Goal: Complete application form

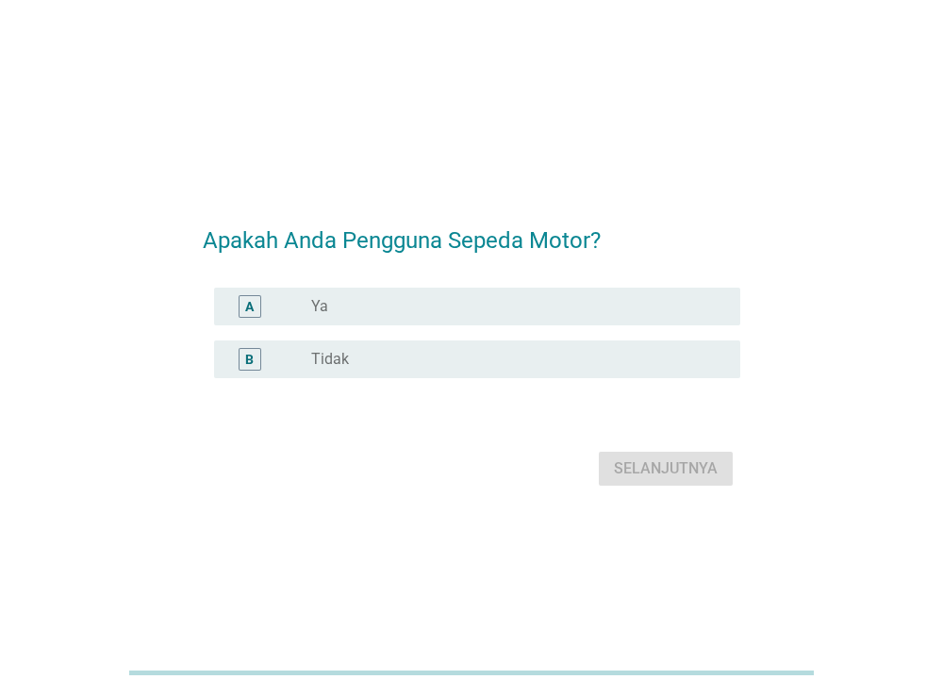
drag, startPoint x: 378, startPoint y: 477, endPoint x: 393, endPoint y: 484, distance: 16.5
click at [393, 484] on div "Selanjutnya" at bounding box center [472, 468] width 538 height 45
click at [376, 280] on div "A radio_button_unchecked Ya" at bounding box center [472, 306] width 538 height 53
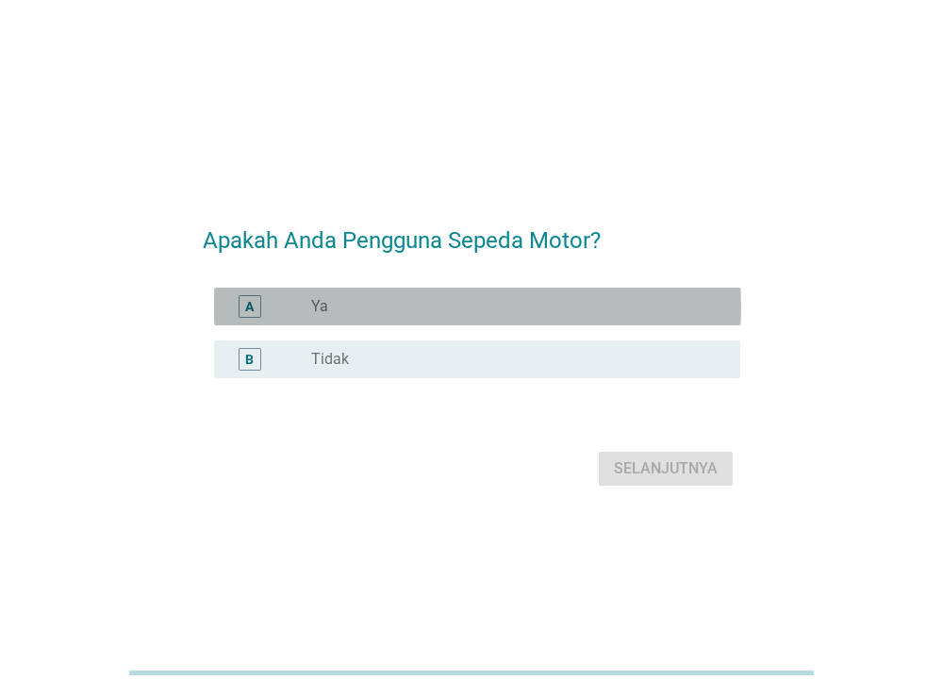
click at [402, 299] on div "radio_button_unchecked Ya" at bounding box center [510, 306] width 399 height 19
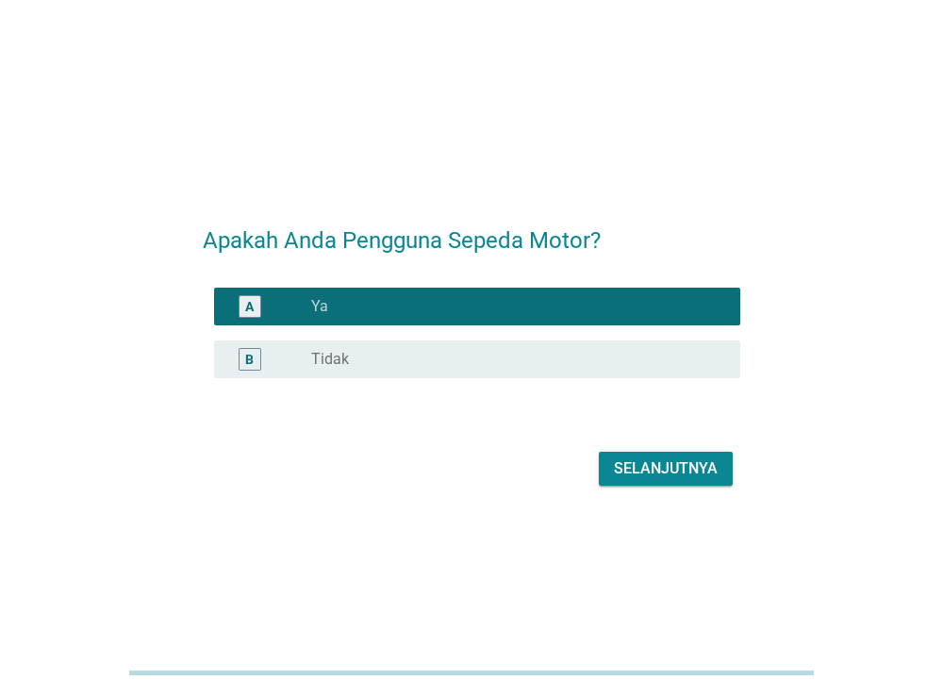
click at [634, 456] on button "Selanjutnya" at bounding box center [666, 469] width 134 height 34
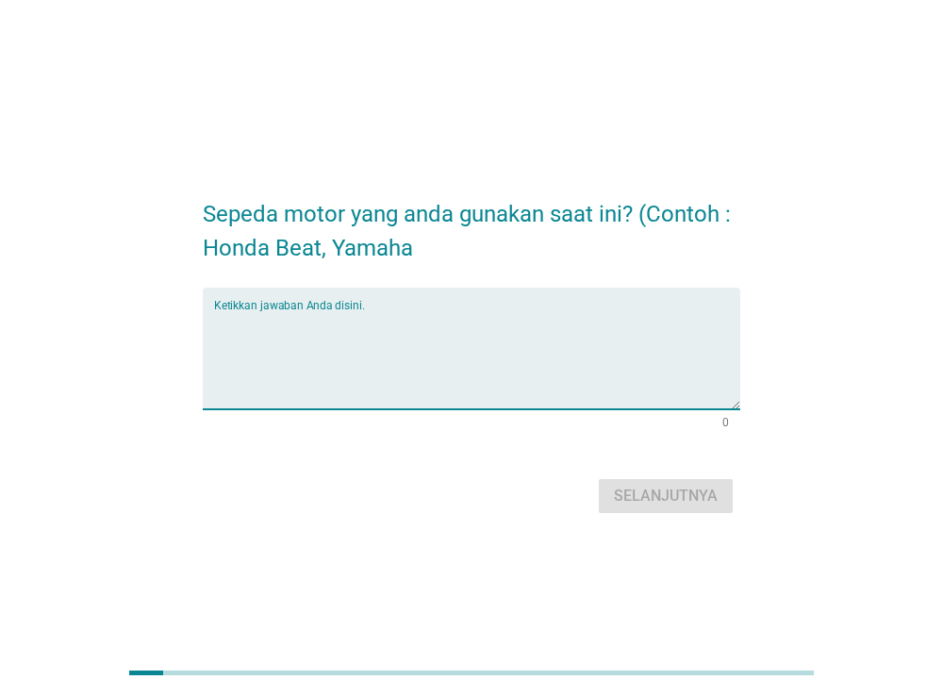
click at [393, 375] on textarea "Ketikkan jawaban Anda disini." at bounding box center [477, 359] width 527 height 99
type textarea "honda beat"
click at [632, 500] on div "Selanjutnya" at bounding box center [666, 496] width 104 height 23
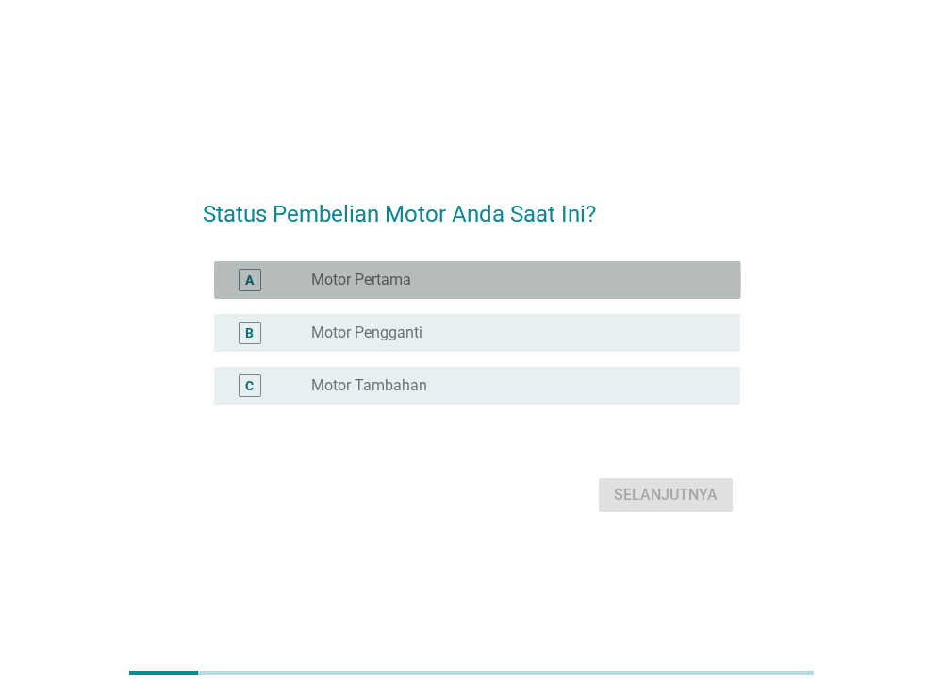
click at [397, 270] on div "radio_button_unchecked Motor Pertama" at bounding box center [518, 280] width 414 height 23
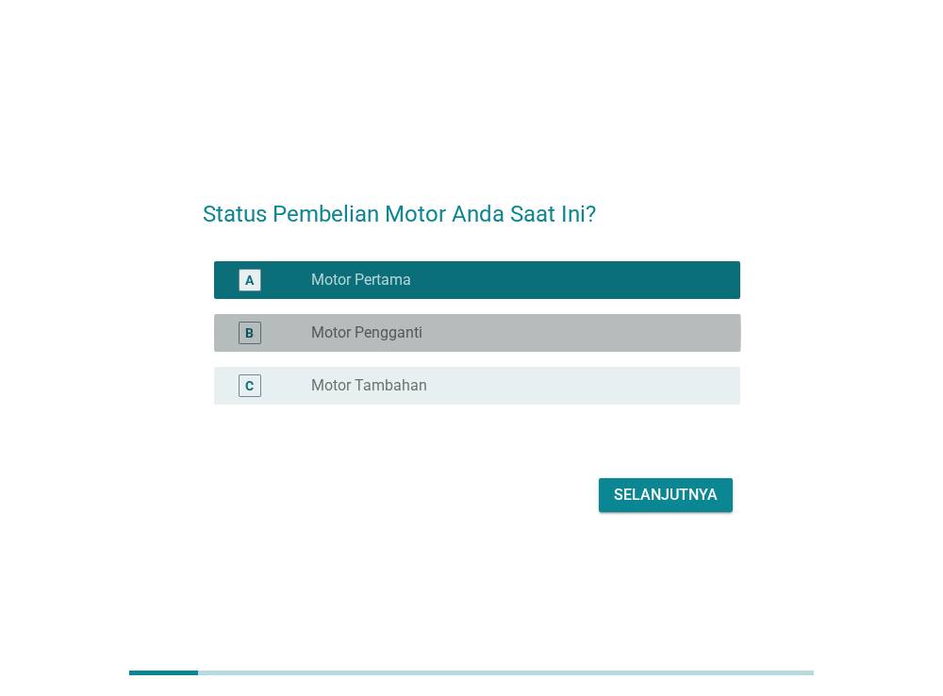
click at [432, 340] on div "radio_button_unchecked Motor Pengganti" at bounding box center [510, 332] width 399 height 19
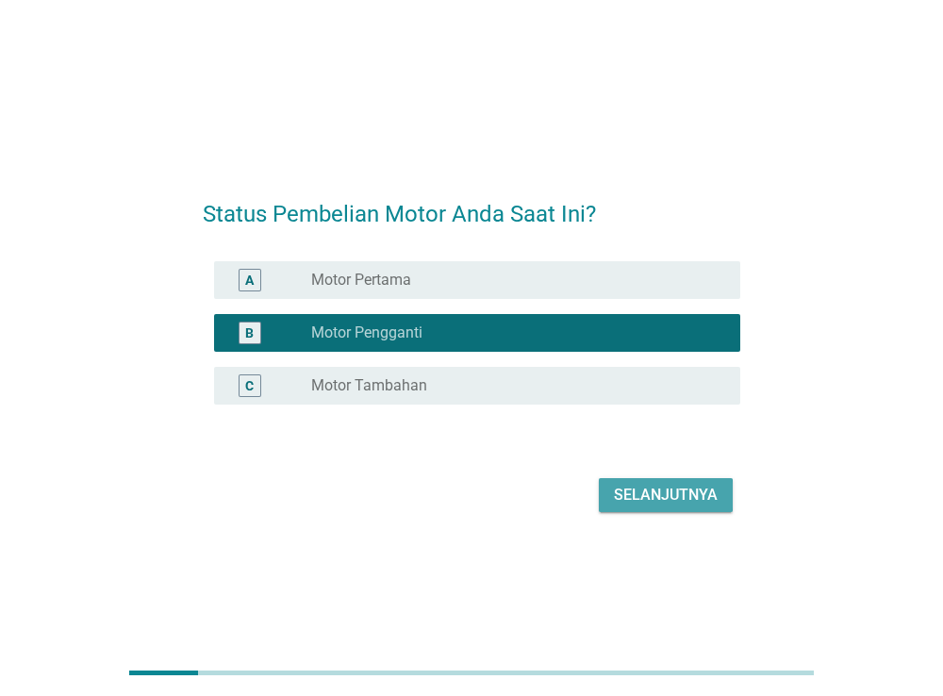
click at [634, 499] on div "Selanjutnya" at bounding box center [666, 495] width 104 height 23
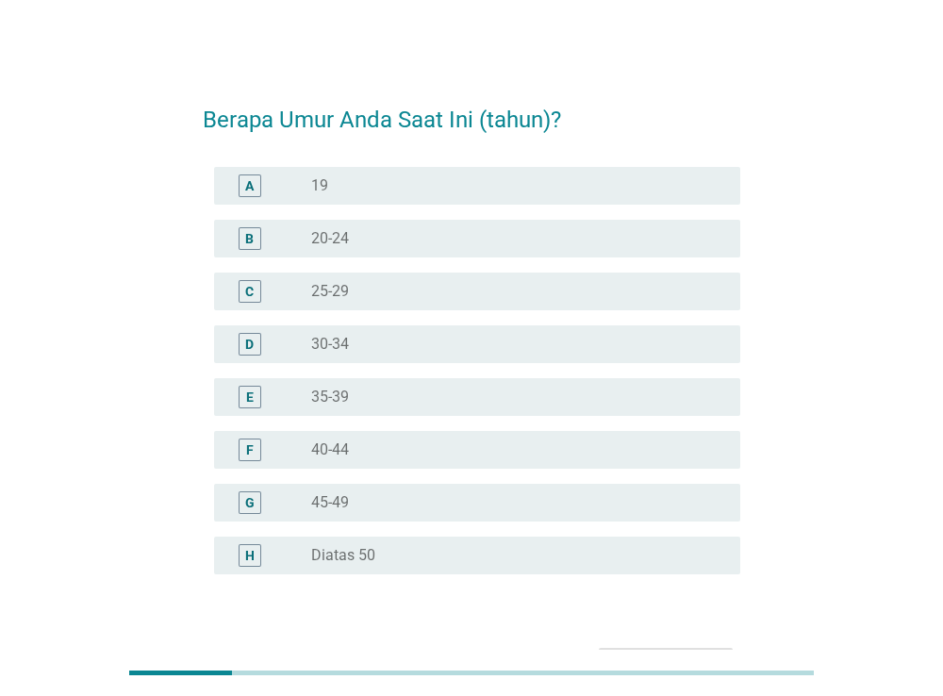
click at [364, 282] on div "radio_button_unchecked 25-29" at bounding box center [510, 291] width 399 height 19
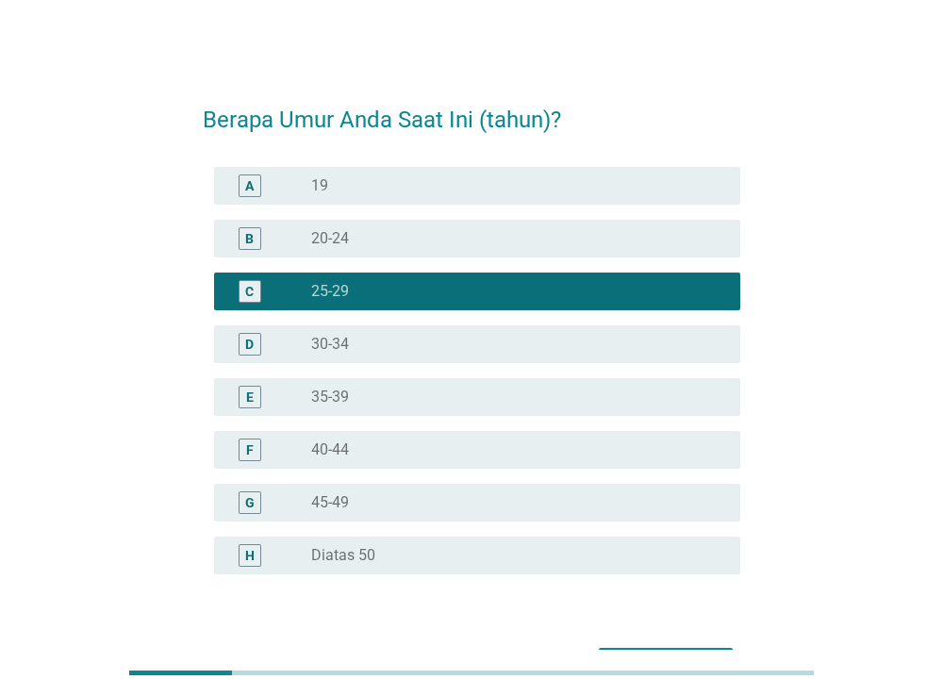
scroll to position [121, 0]
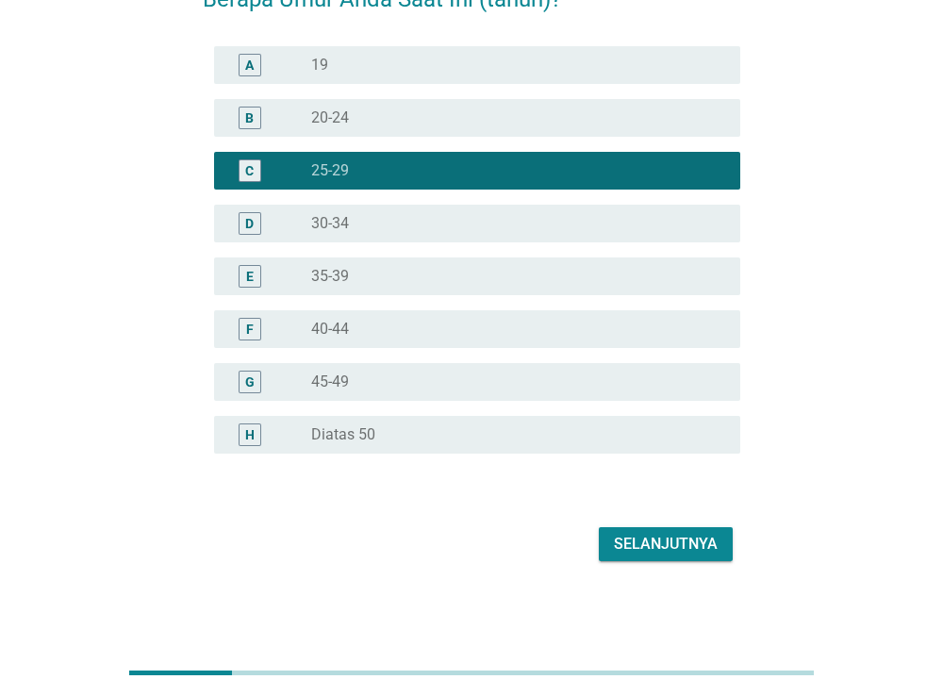
click at [645, 554] on button "Selanjutnya" at bounding box center [666, 544] width 134 height 34
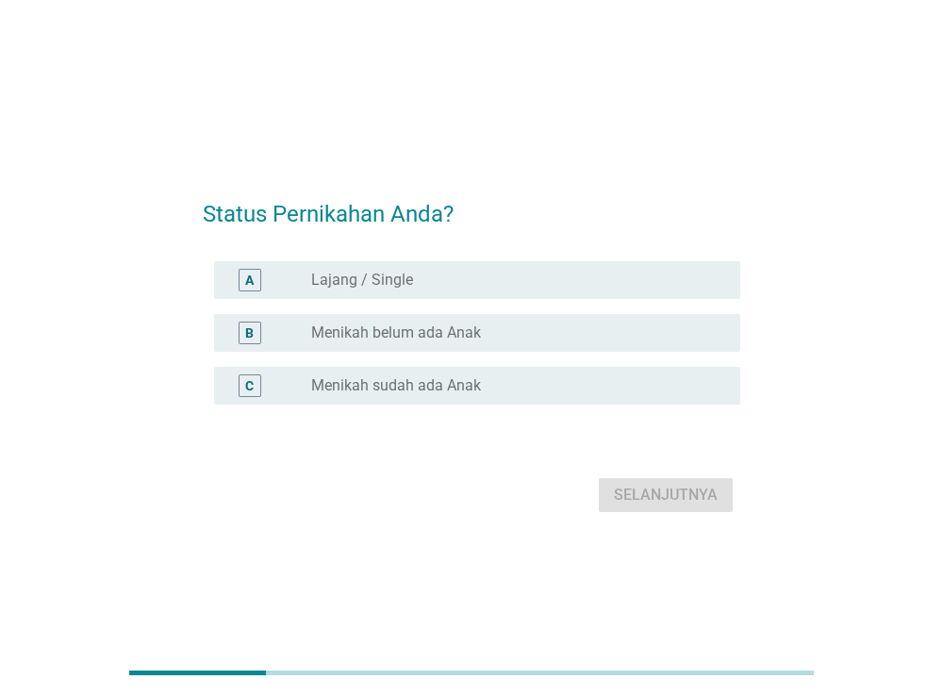
click at [408, 263] on div "A radio_button_unchecked Lajang / Single" at bounding box center [477, 280] width 527 height 38
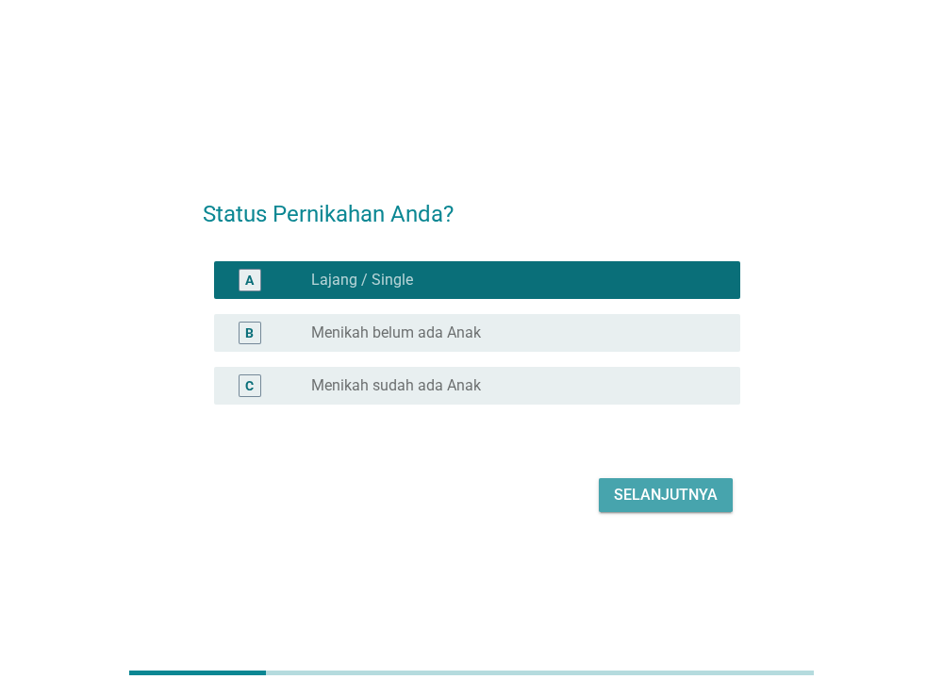
click at [647, 503] on div "Selanjutnya" at bounding box center [666, 495] width 104 height 23
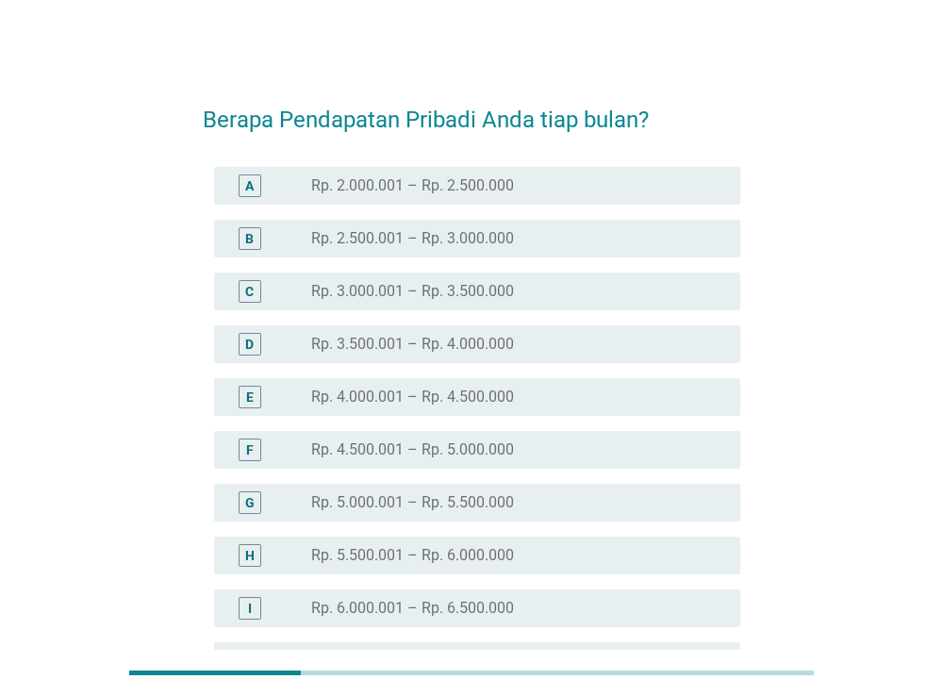
click at [399, 503] on label "Rp. 5.000.001 – Rp. 5.500.000" at bounding box center [412, 502] width 203 height 19
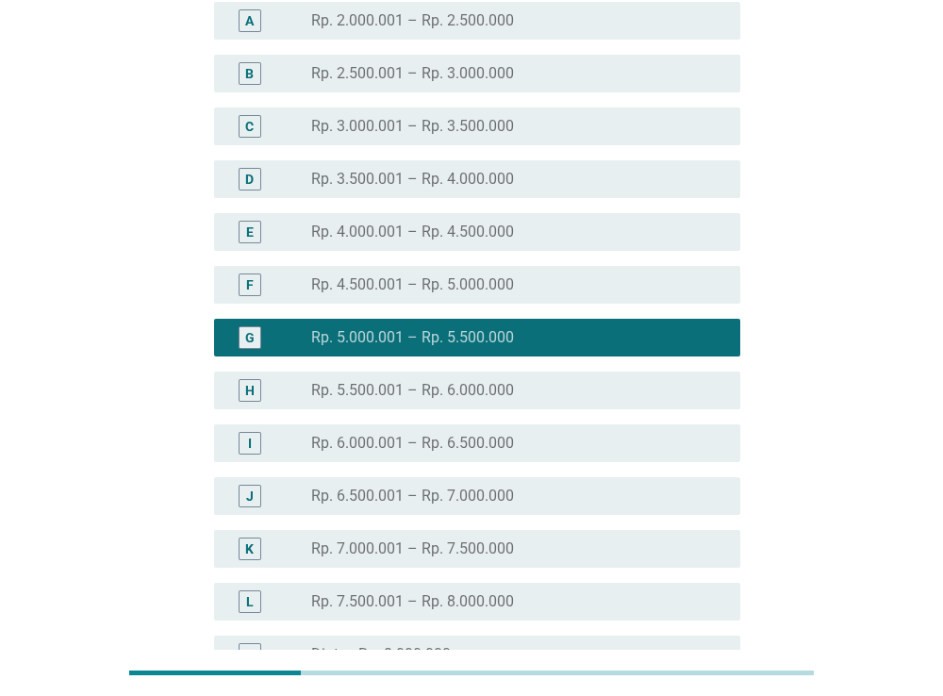
scroll to position [298, 0]
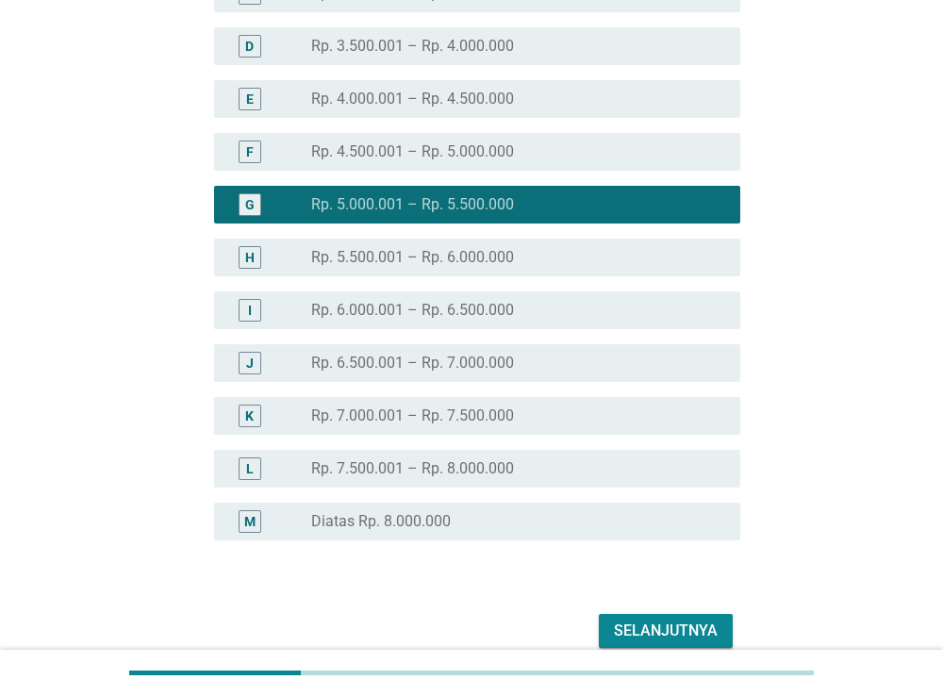
click at [618, 620] on div "Selanjutnya" at bounding box center [666, 630] width 104 height 23
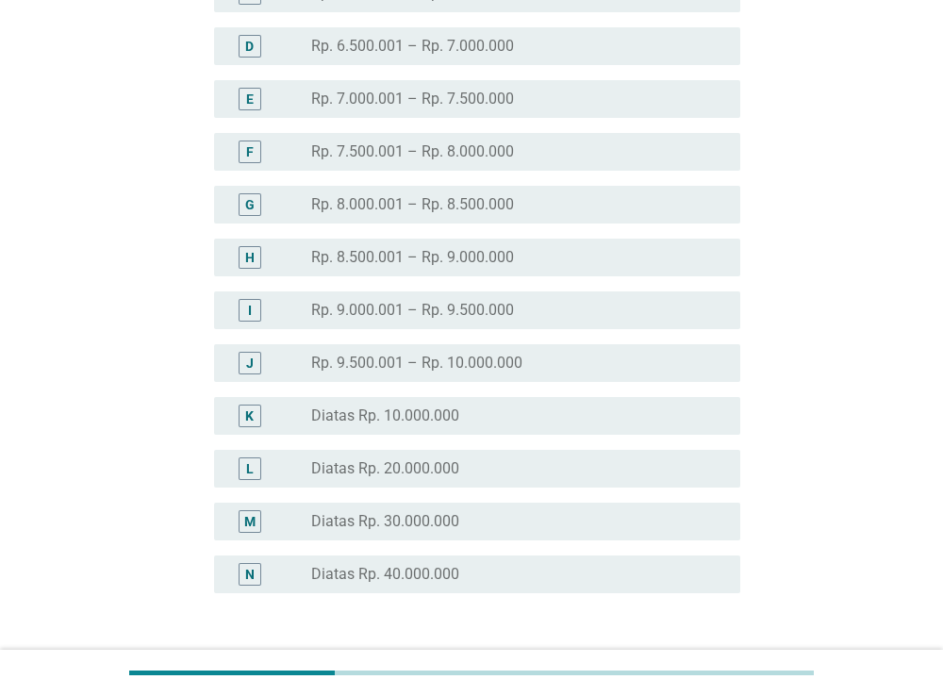
scroll to position [0, 0]
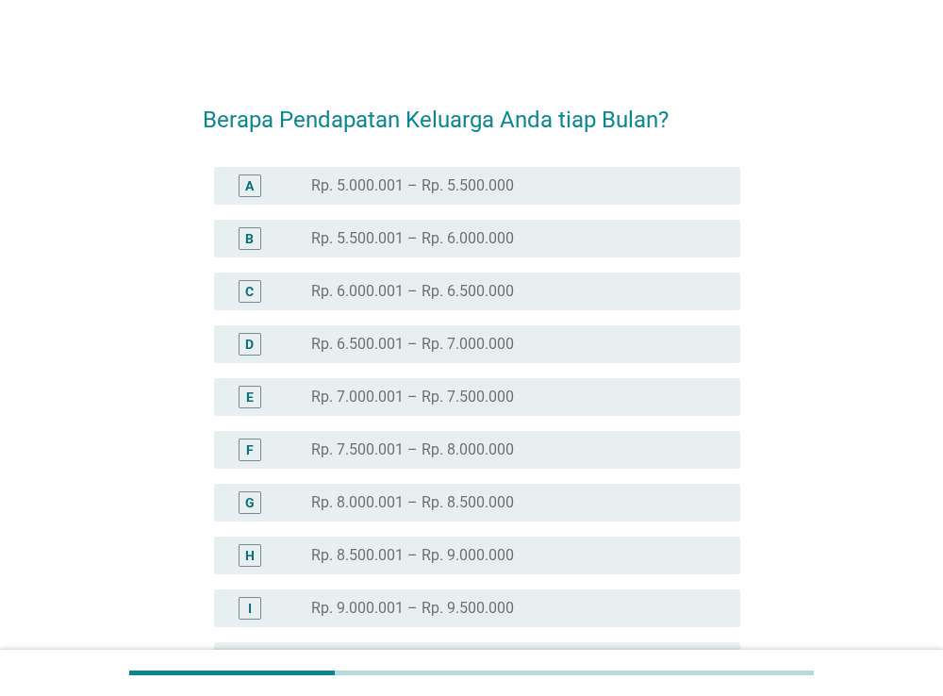
click at [368, 197] on div "A radio_button_unchecked Rp. 5.000.001 – Rp. 5.500.000" at bounding box center [477, 186] width 527 height 38
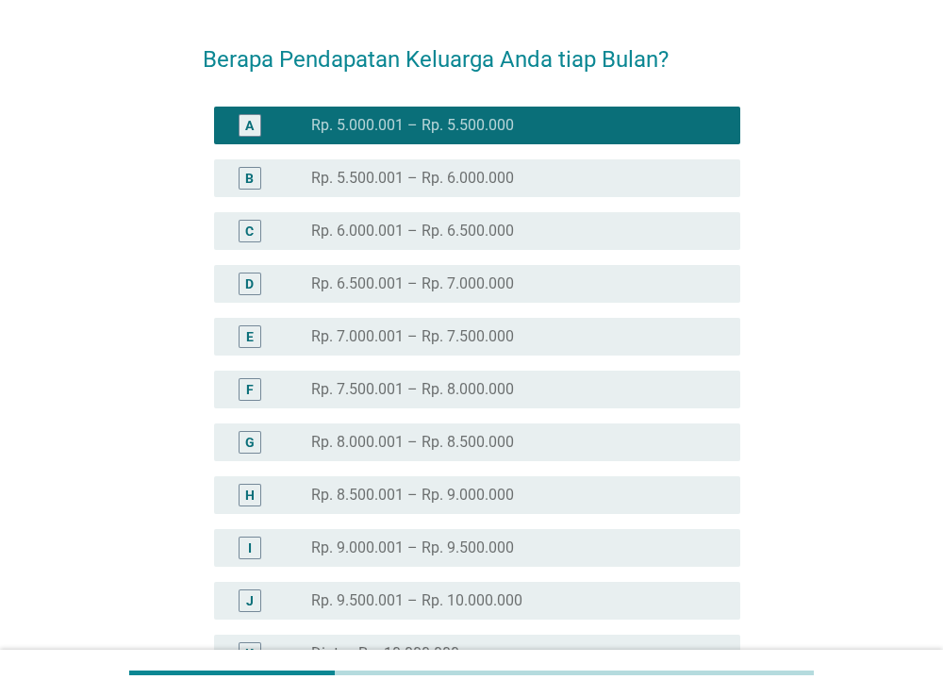
scroll to position [398, 0]
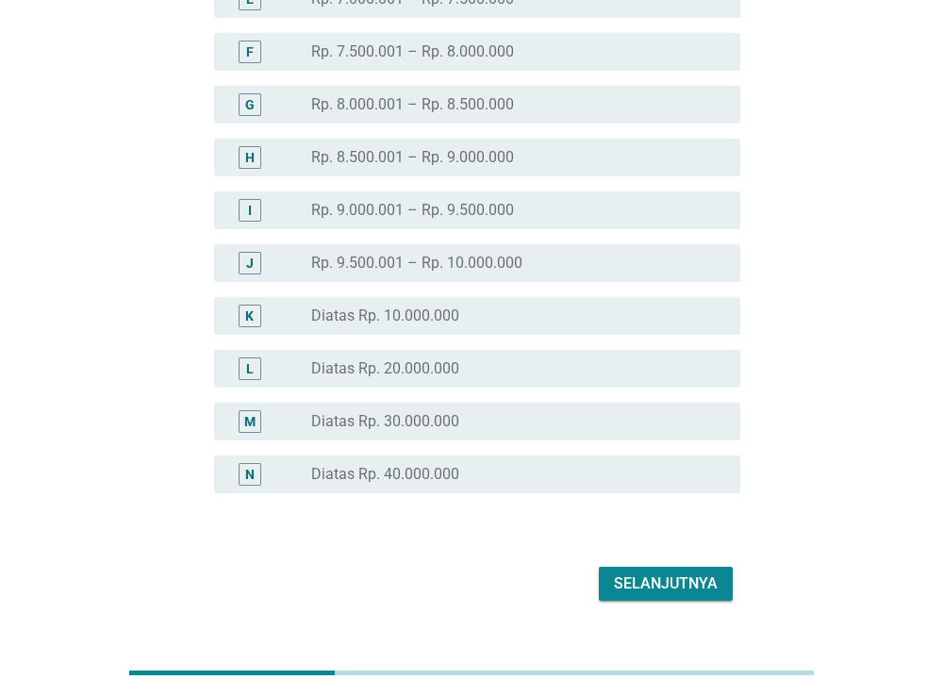
click at [678, 584] on div "Selanjutnya" at bounding box center [666, 583] width 104 height 23
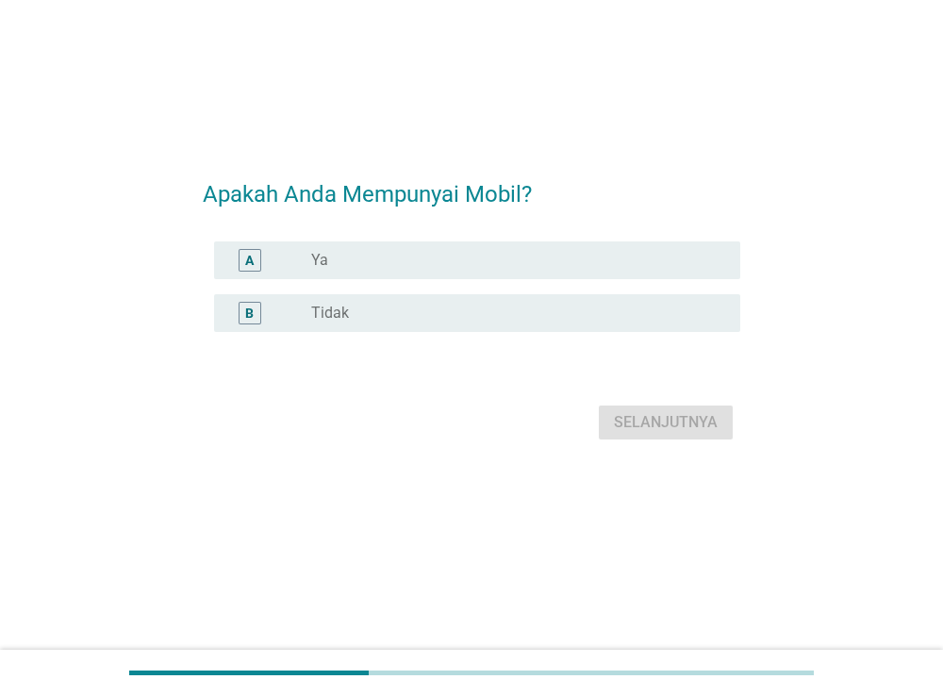
scroll to position [0, 0]
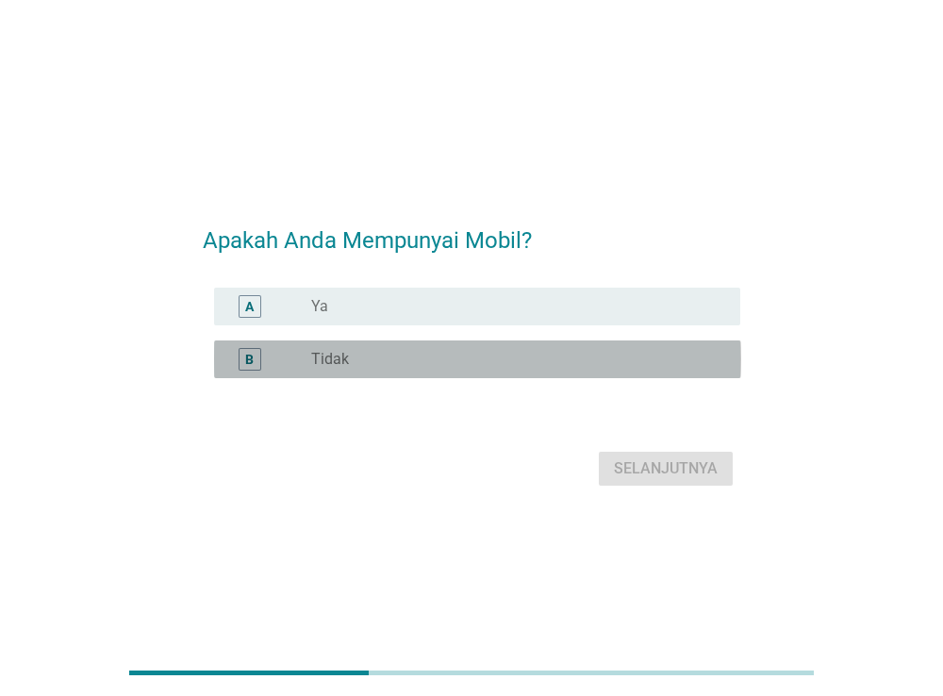
click at [368, 342] on div "B radio_button_unchecked Tidak" at bounding box center [477, 359] width 527 height 38
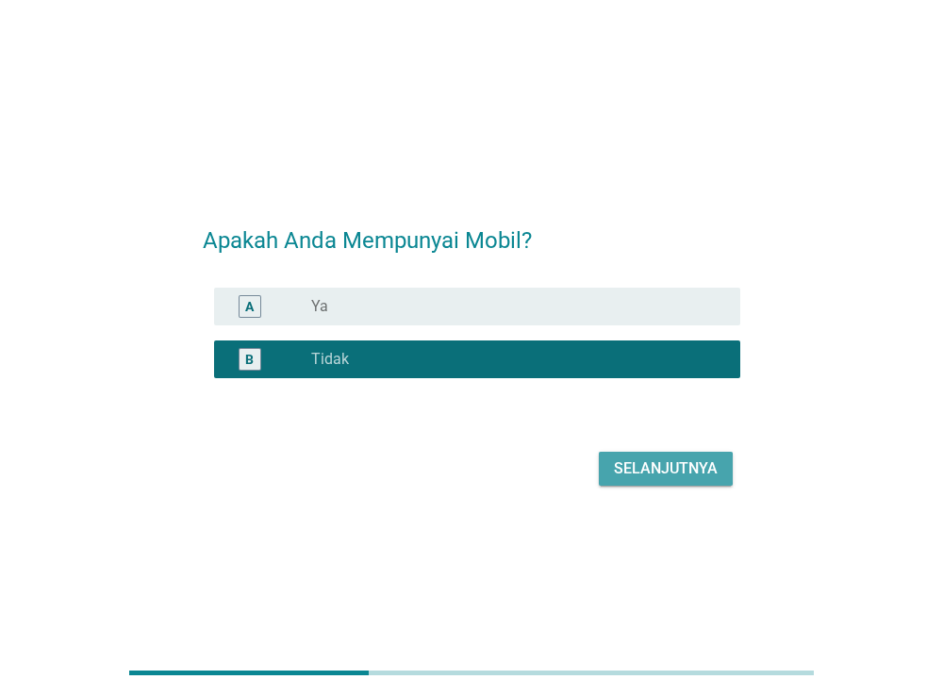
click at [695, 469] on div "Selanjutnya" at bounding box center [666, 468] width 104 height 23
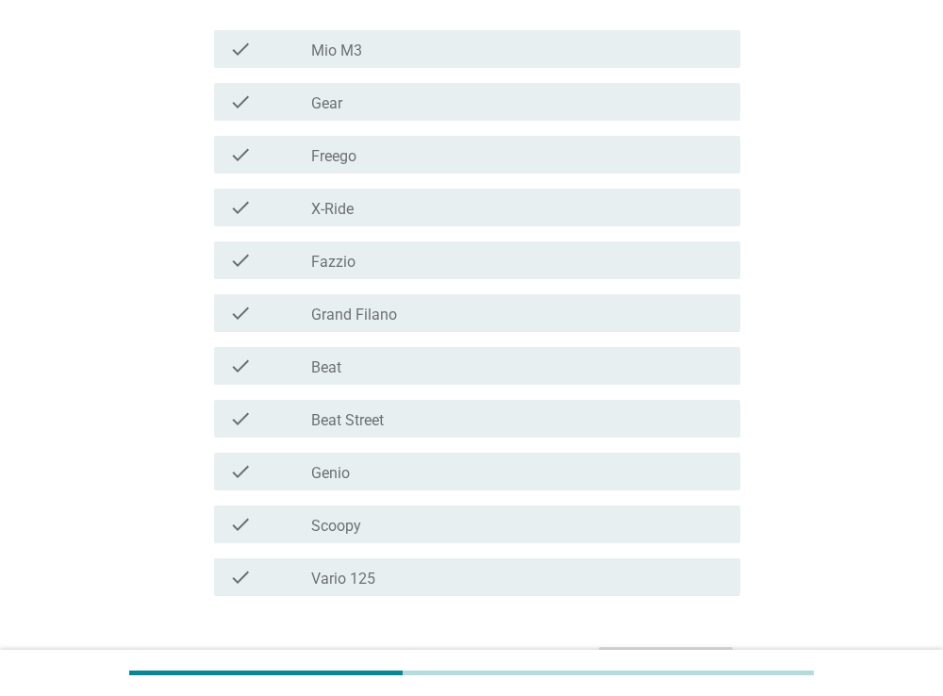
scroll to position [199, 0]
click at [368, 366] on div "check_box_outline_blank Beat" at bounding box center [518, 365] width 414 height 23
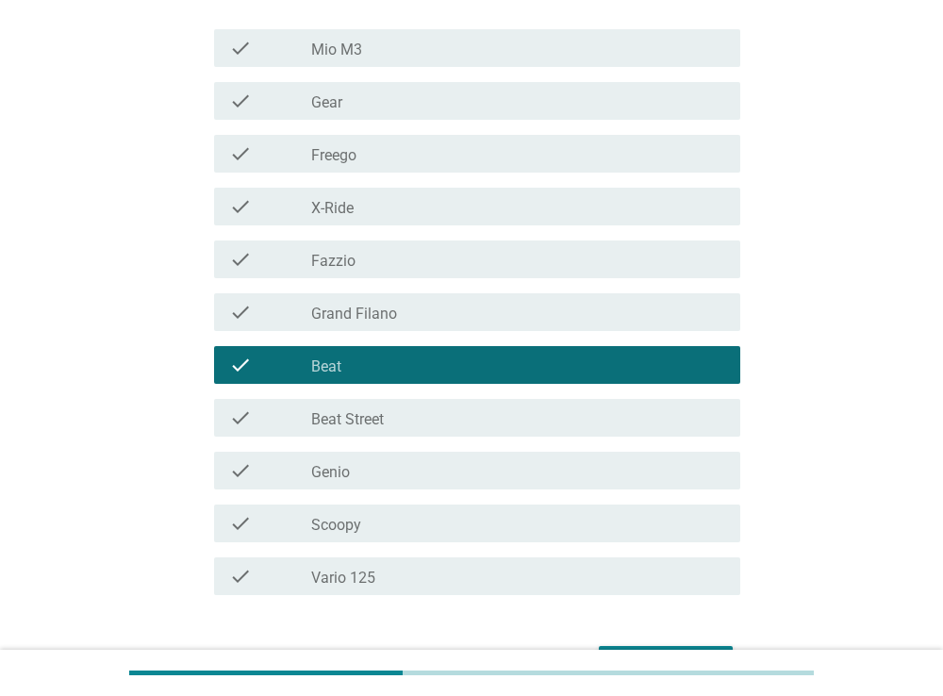
scroll to position [0, 0]
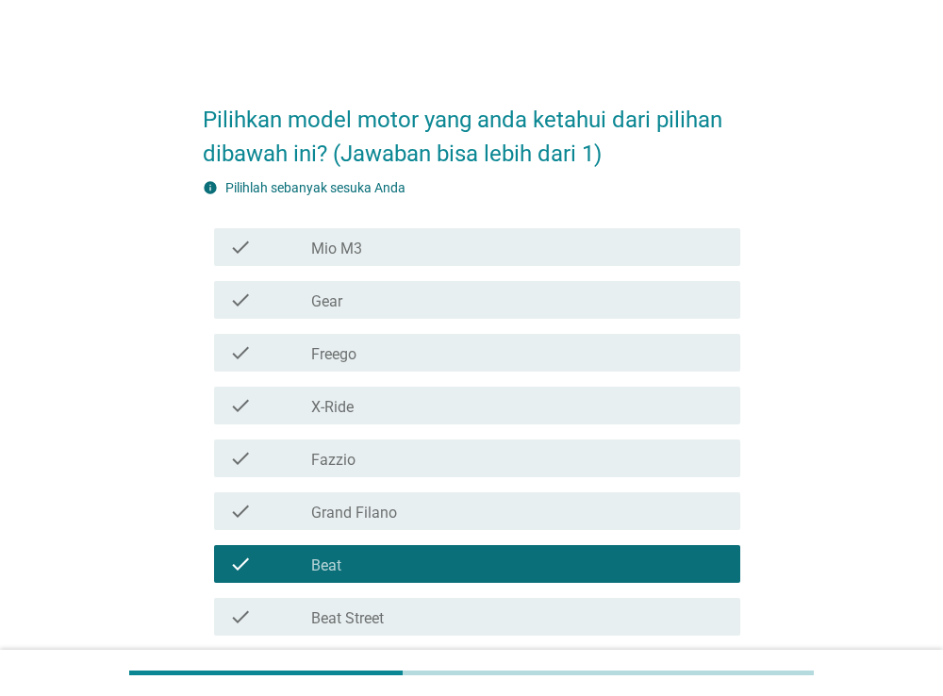
click at [373, 395] on div "check_box_outline_blank X-Ride" at bounding box center [518, 405] width 414 height 23
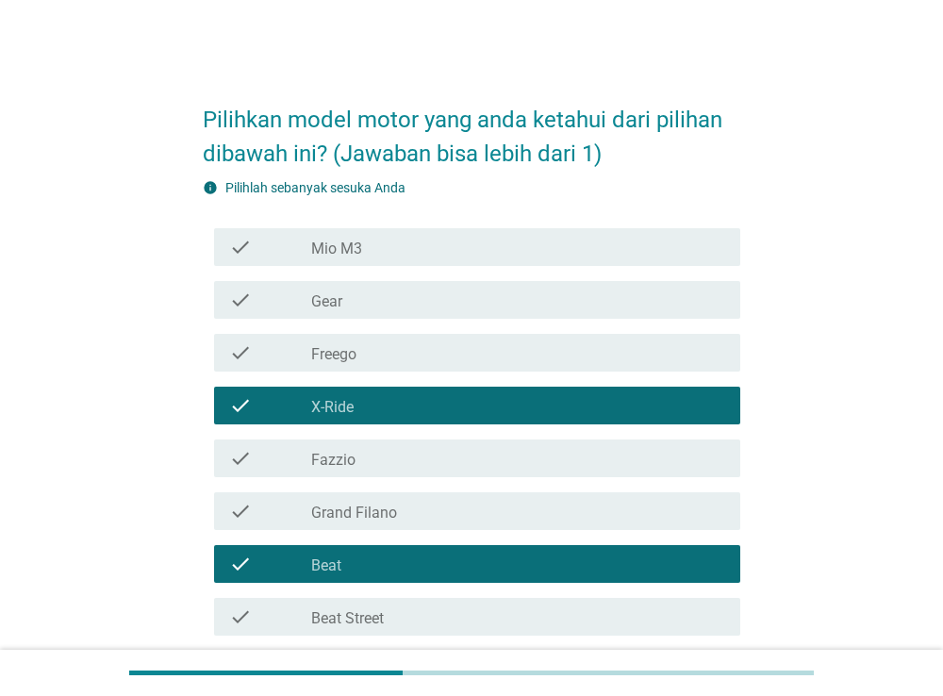
click at [376, 459] on div "check_box_outline_blank Fazzio" at bounding box center [518, 458] width 414 height 23
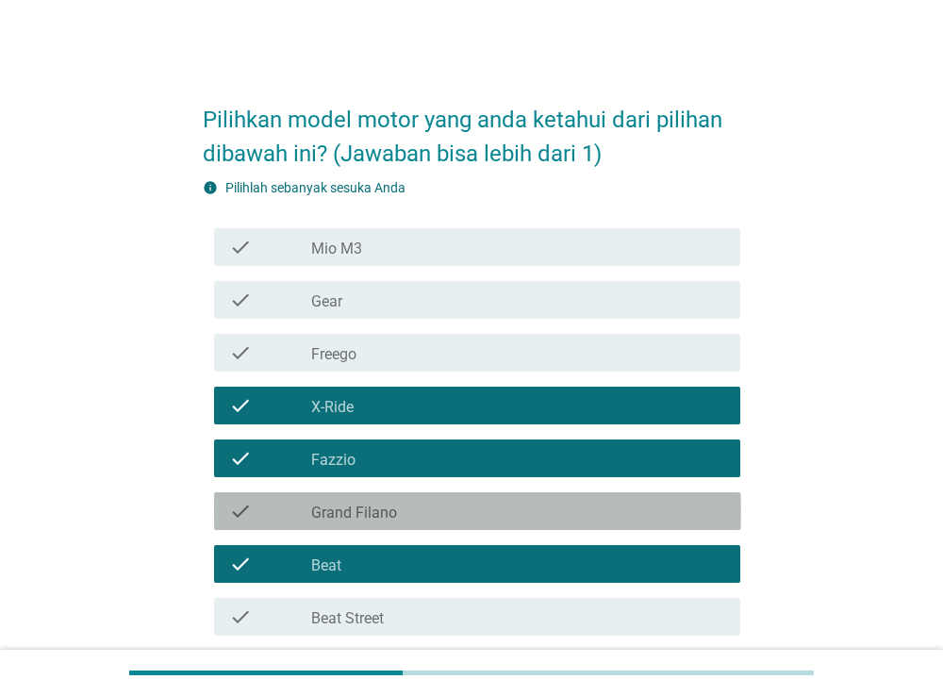
click at [400, 527] on div "check check_box_outline_blank Grand Filano" at bounding box center [477, 511] width 527 height 38
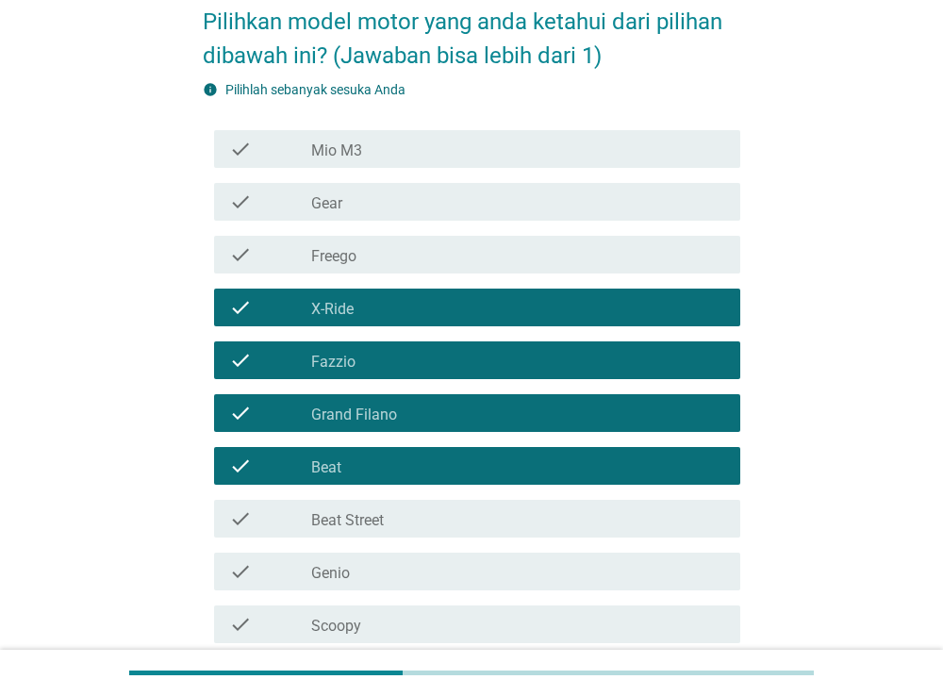
scroll to position [99, 0]
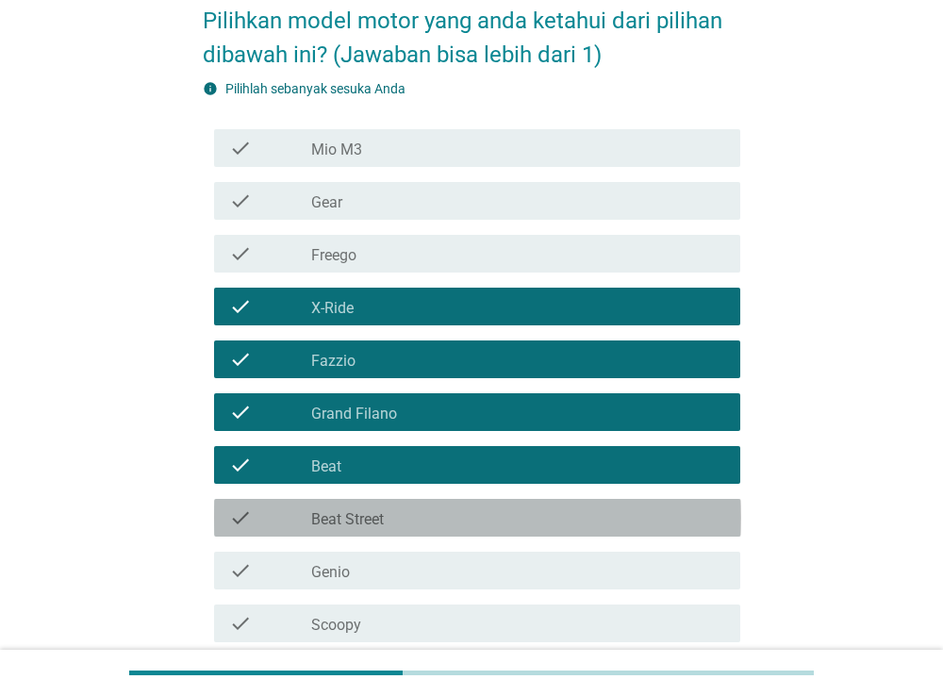
click at [380, 513] on label "Beat Street" at bounding box center [347, 519] width 73 height 19
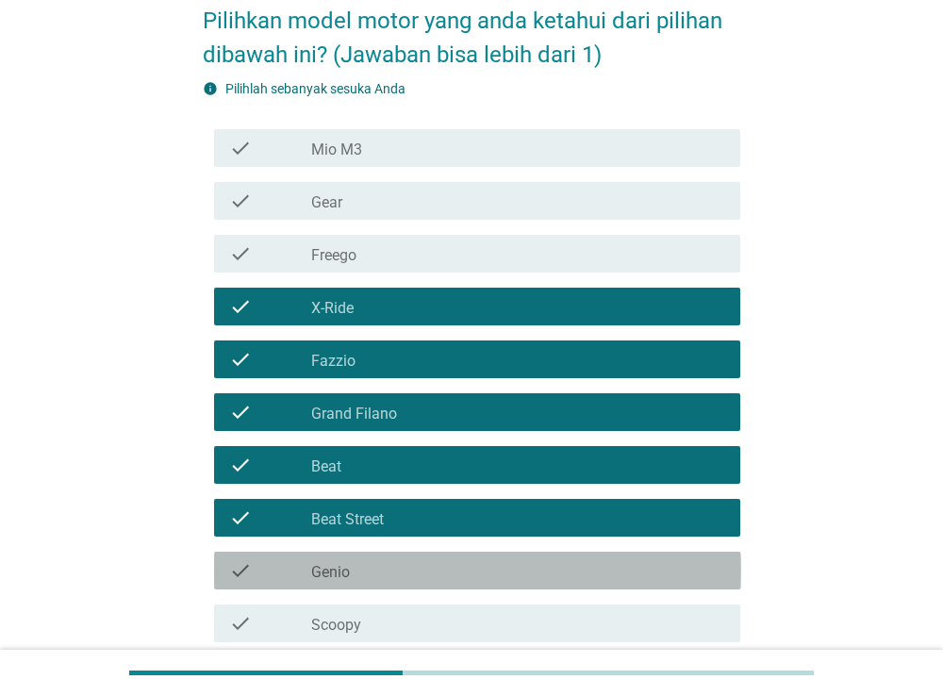
click at [393, 579] on div "check_box_outline_blank Genio" at bounding box center [518, 570] width 414 height 23
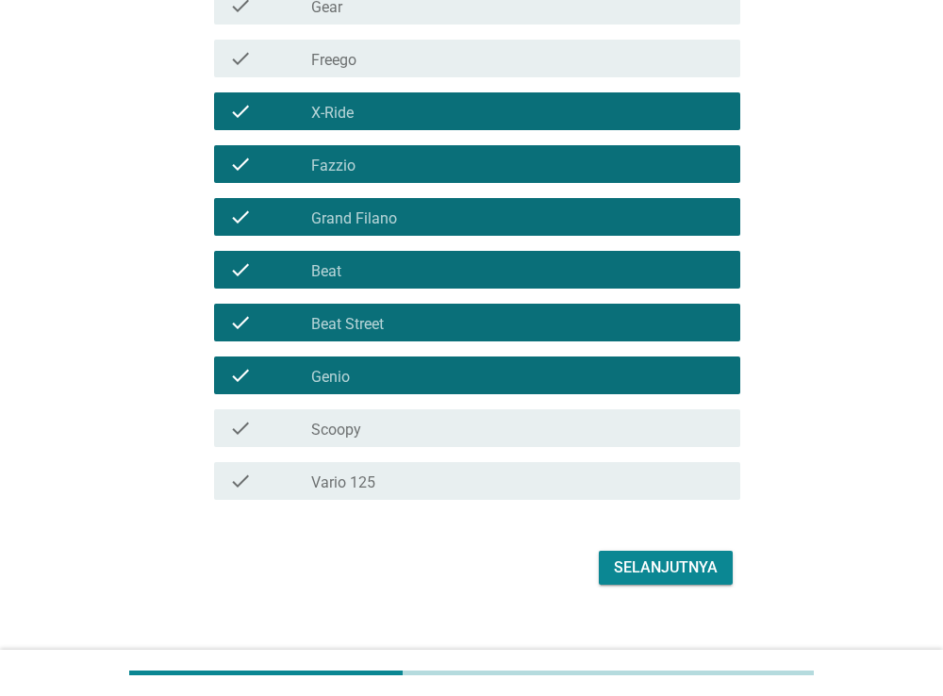
scroll to position [298, 0]
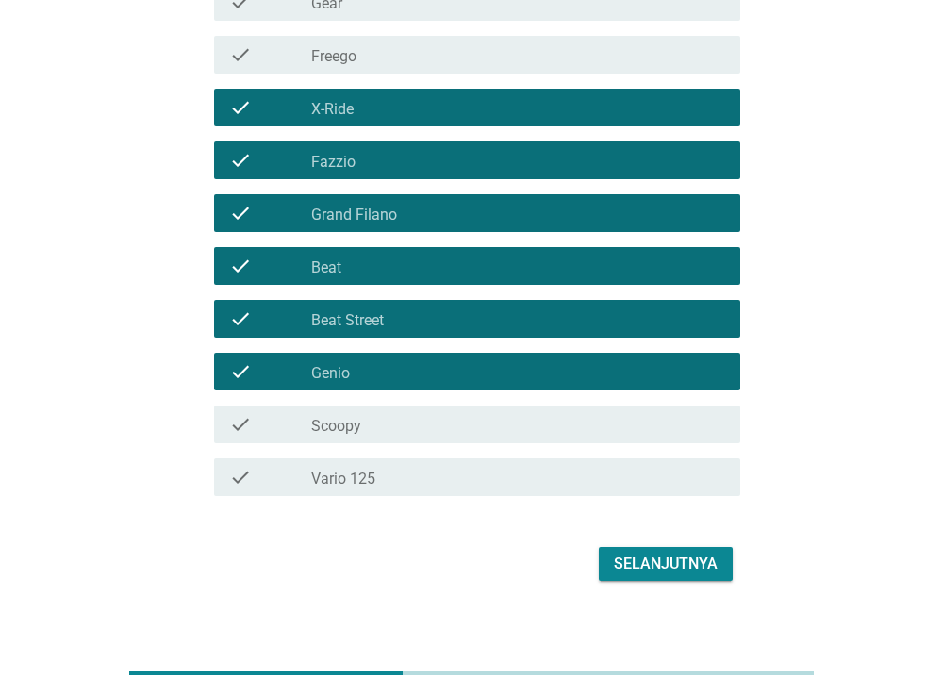
click at [365, 430] on div "check_box_outline_blank Scoopy" at bounding box center [518, 424] width 414 height 23
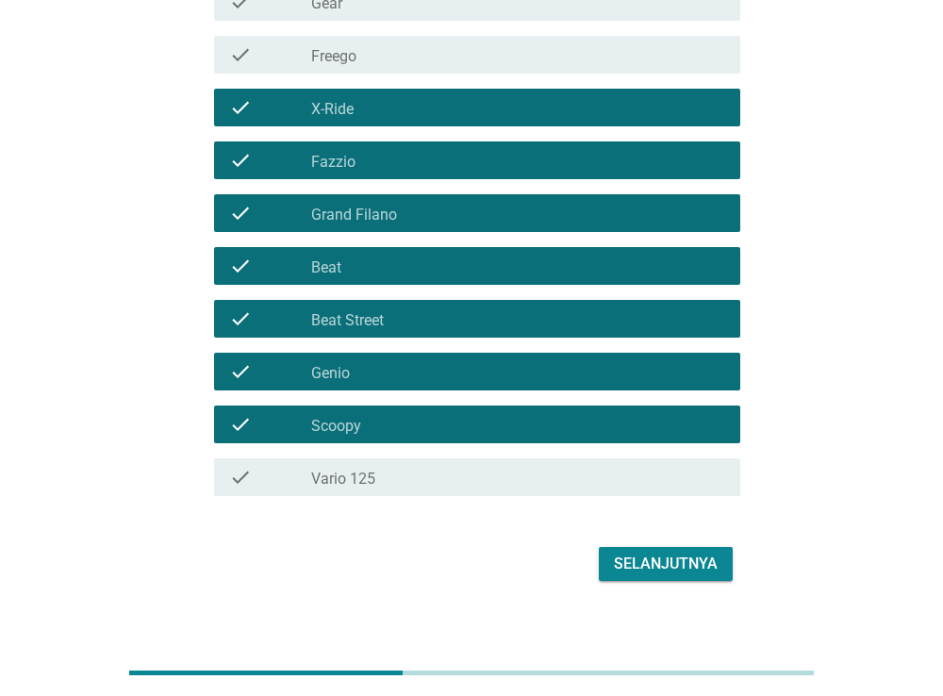
click at [371, 470] on label "Vario 125" at bounding box center [343, 479] width 64 height 19
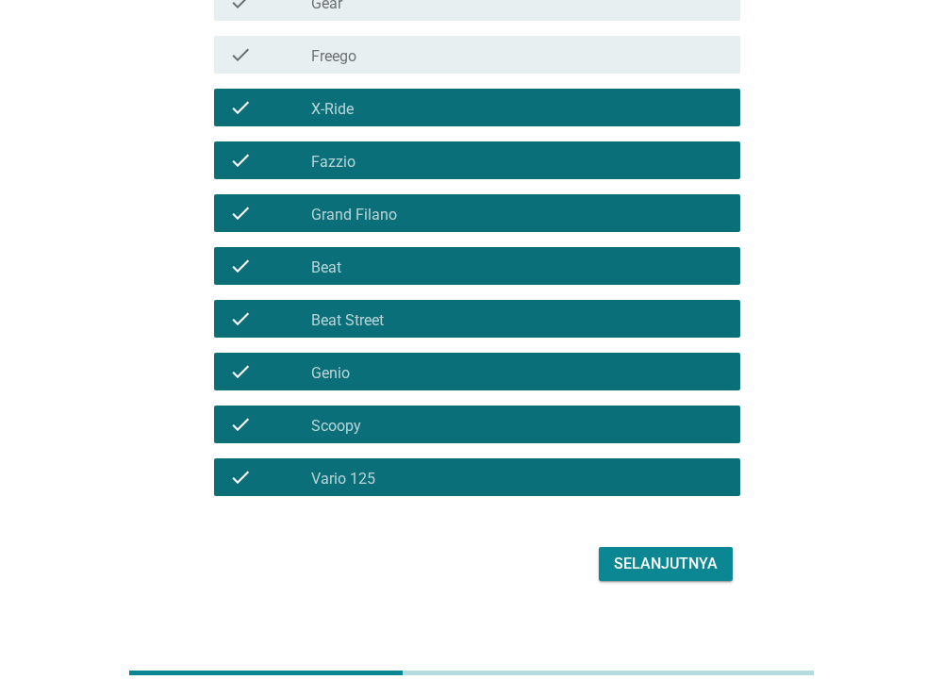
click at [632, 553] on div "Selanjutnya" at bounding box center [666, 564] width 104 height 23
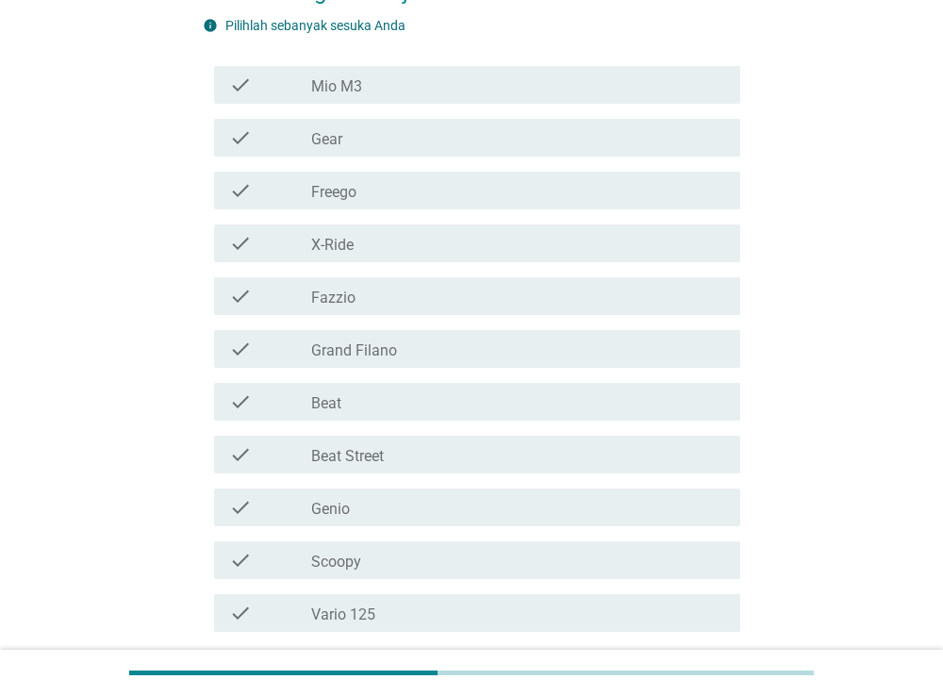
scroll to position [398, 0]
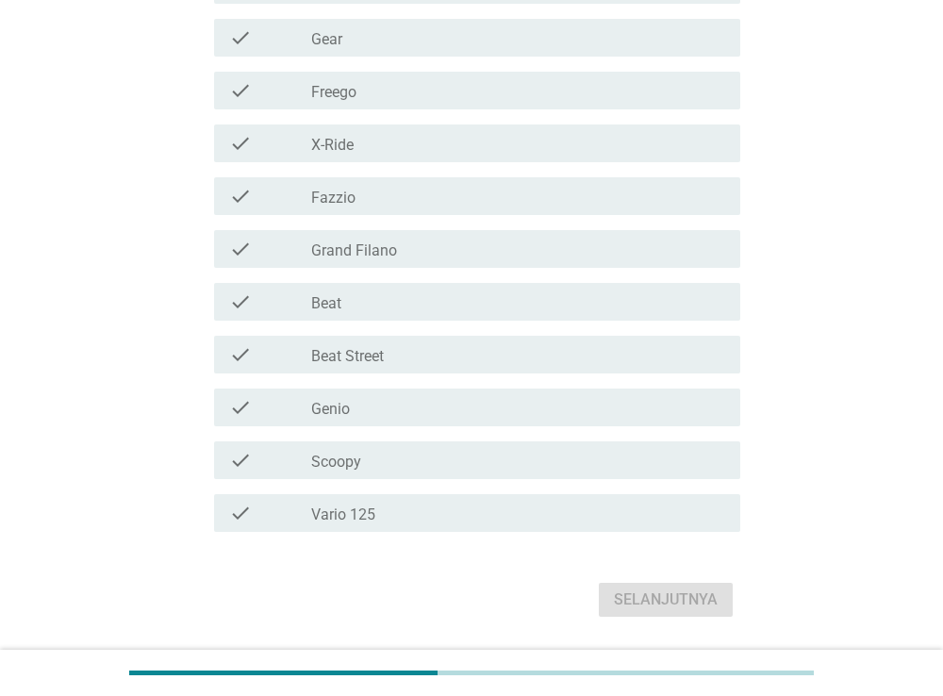
click at [387, 511] on div "check_box_outline_blank Vario 125" at bounding box center [518, 513] width 414 height 23
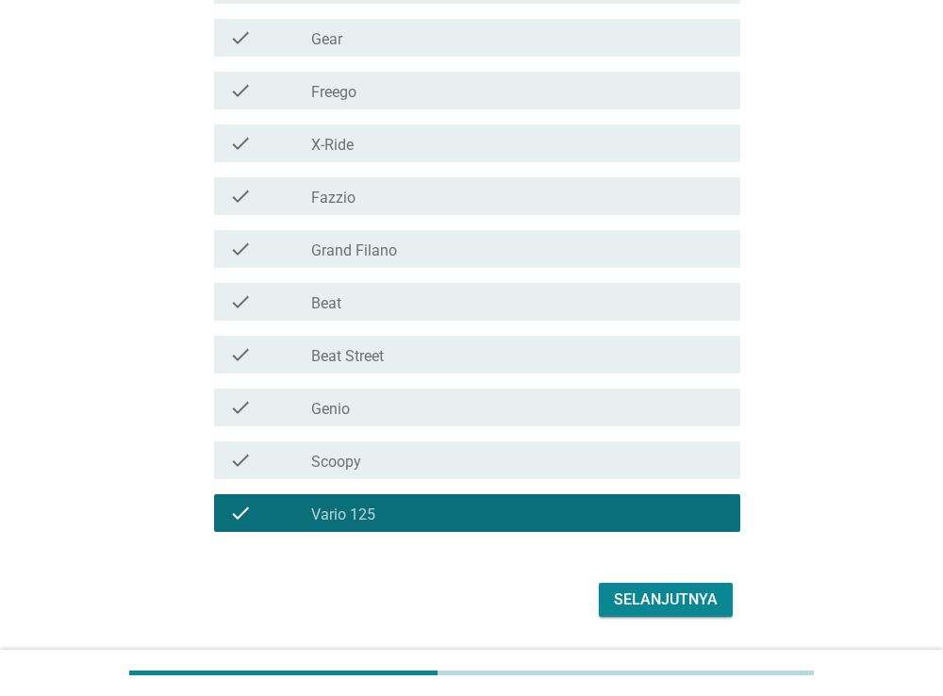
click at [667, 600] on div "Selanjutnya" at bounding box center [666, 599] width 104 height 23
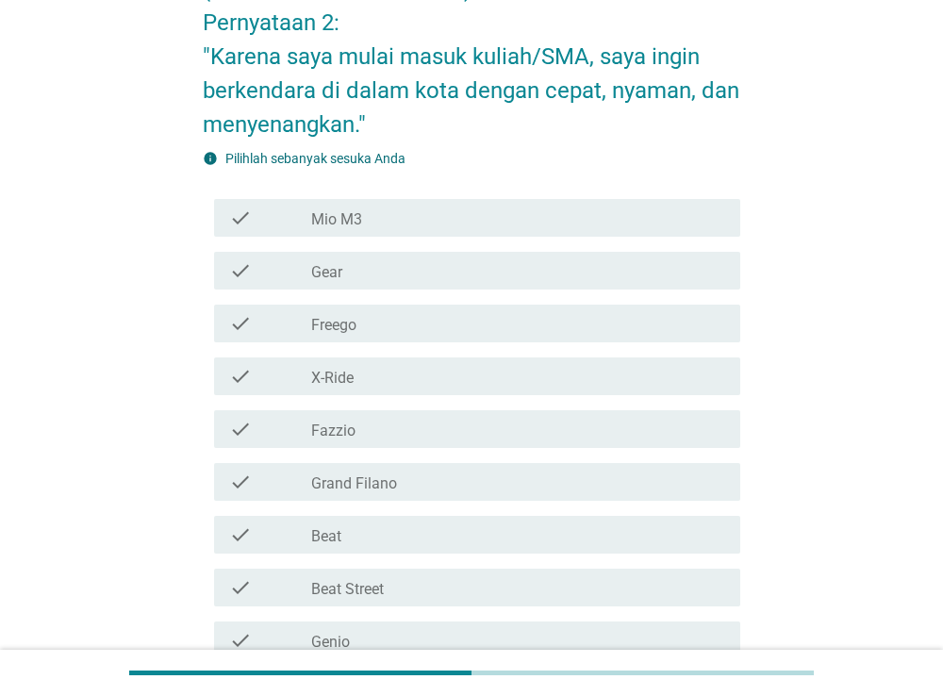
scroll to position [298, 0]
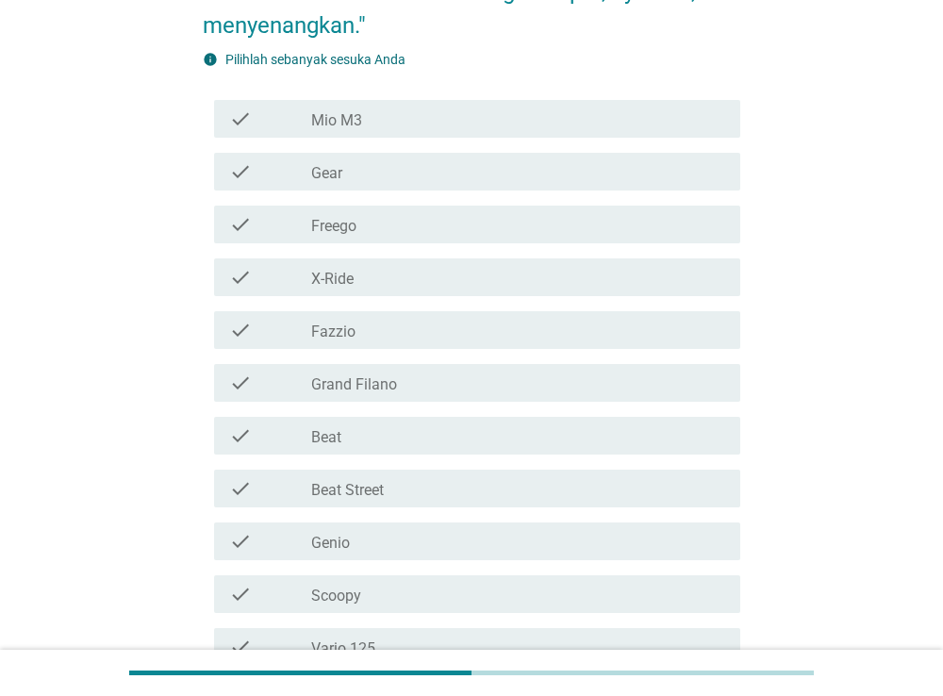
click at [386, 436] on div "check_box_outline_blank Beat" at bounding box center [518, 435] width 414 height 23
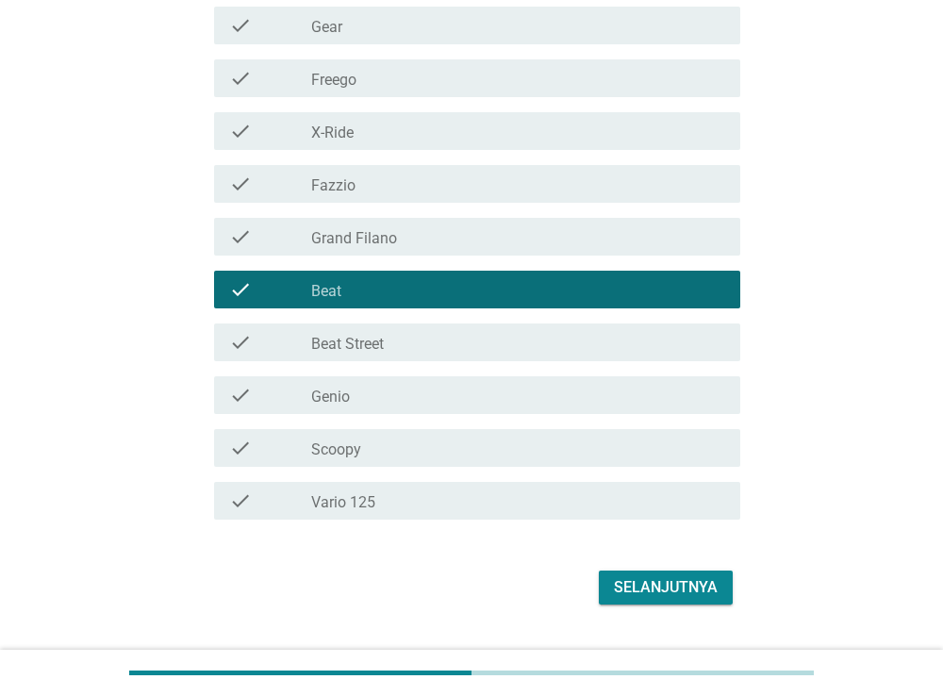
scroll to position [487, 0]
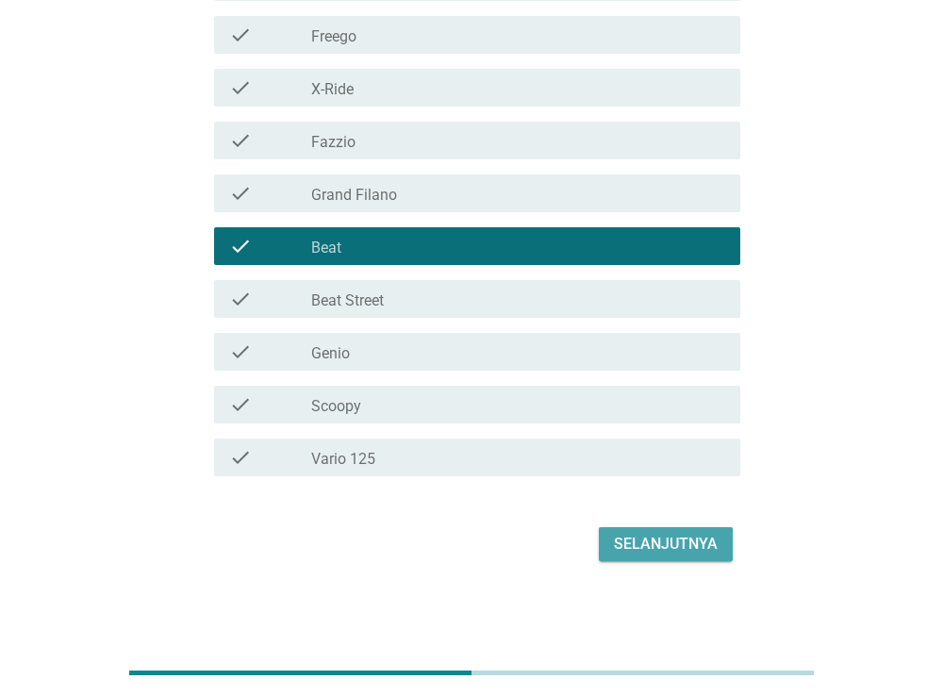
click at [632, 550] on div "Selanjutnya" at bounding box center [666, 544] width 104 height 23
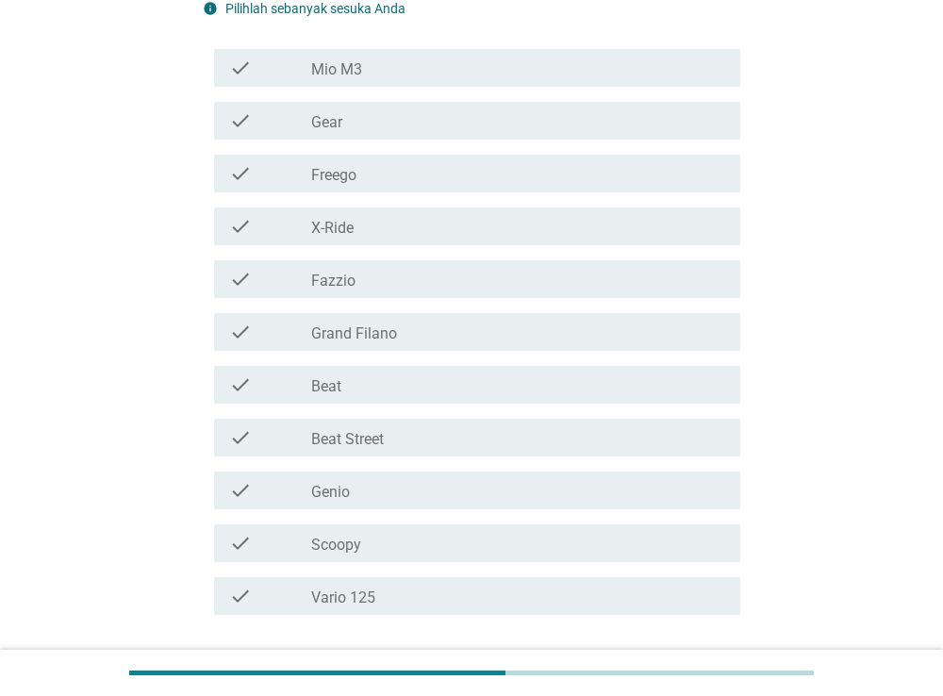
scroll to position [398, 0]
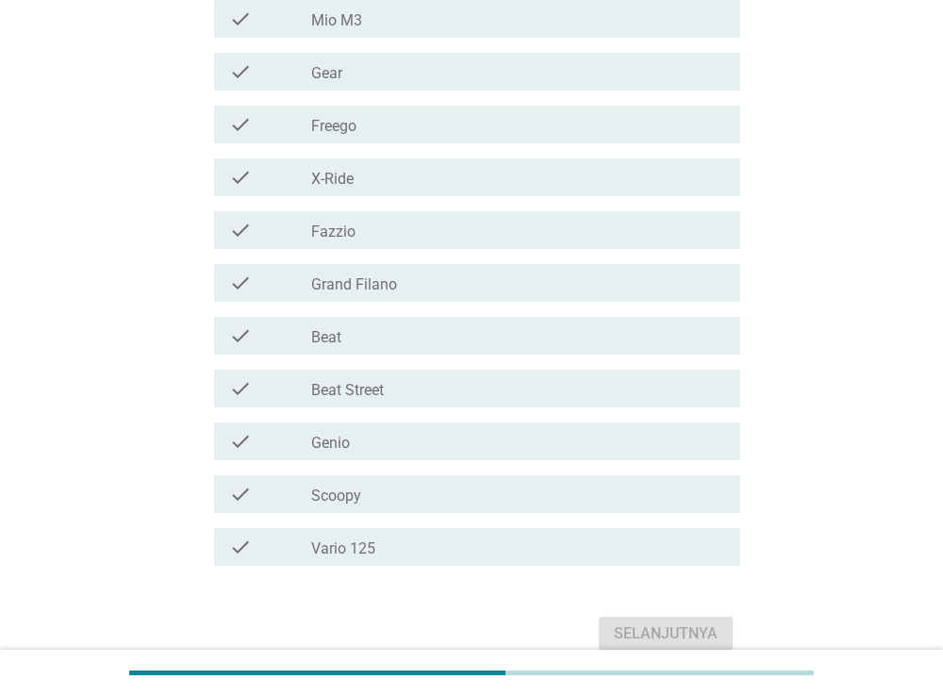
click at [500, 496] on div "check_box_outline_blank Scoopy" at bounding box center [518, 494] width 414 height 23
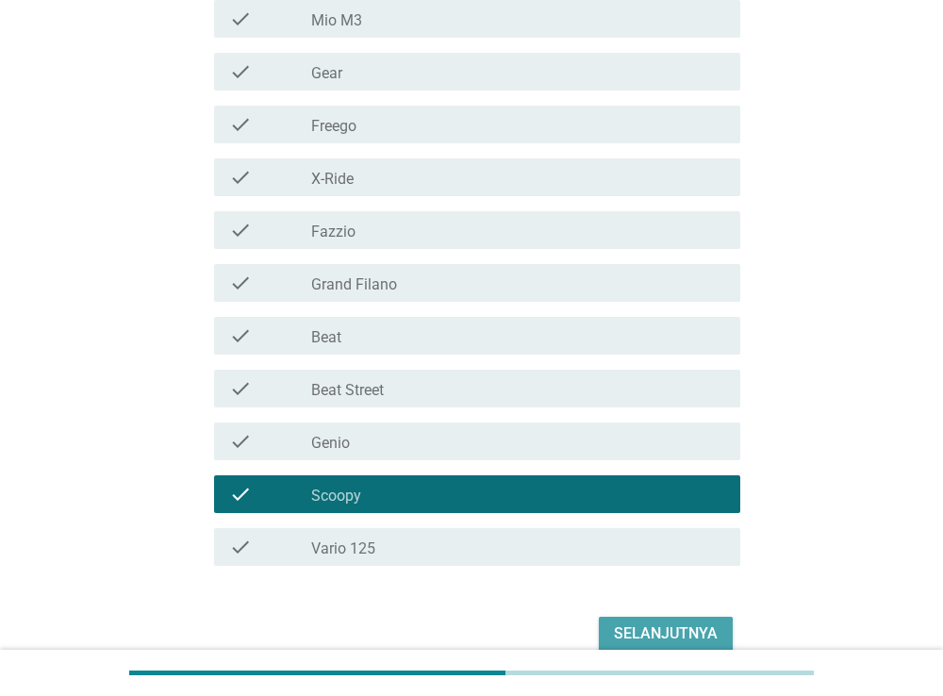
click at [632, 622] on div "Selanjutnya" at bounding box center [666, 633] width 104 height 23
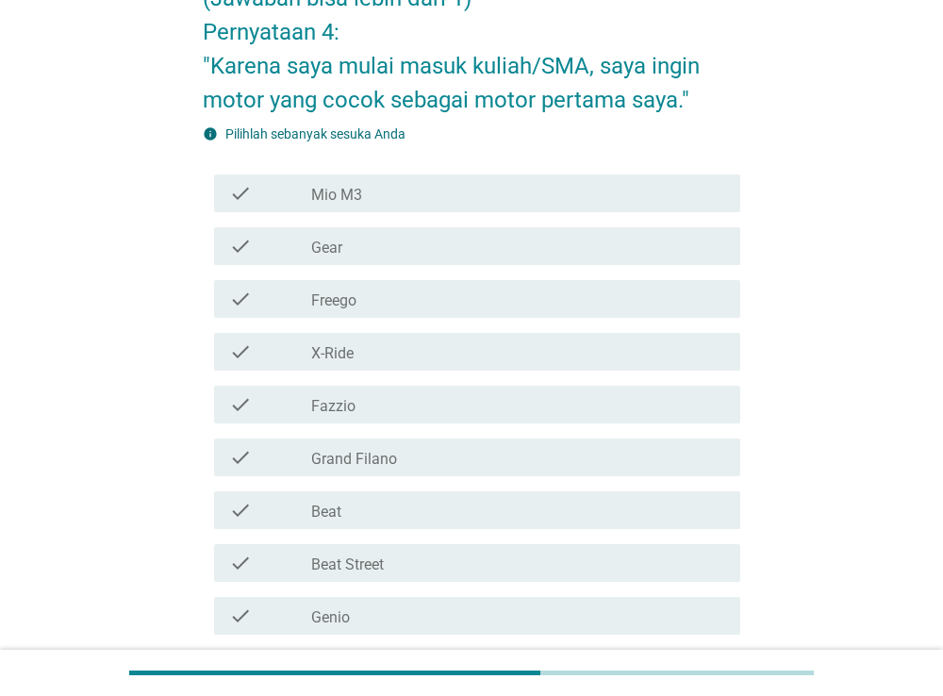
scroll to position [199, 0]
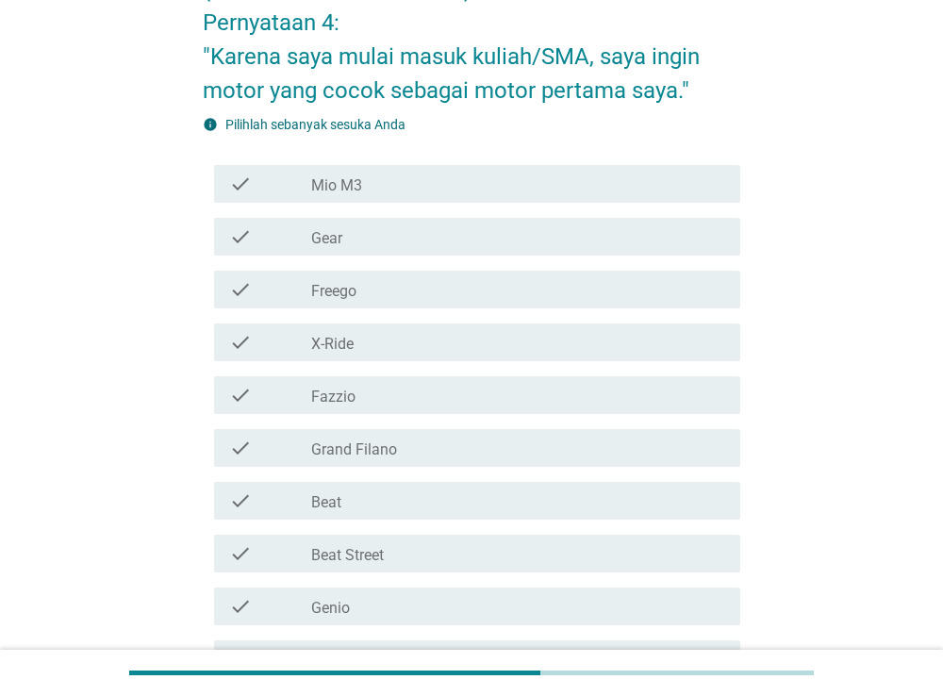
click at [419, 456] on div "check_box_outline_blank Grand Filano" at bounding box center [518, 448] width 414 height 23
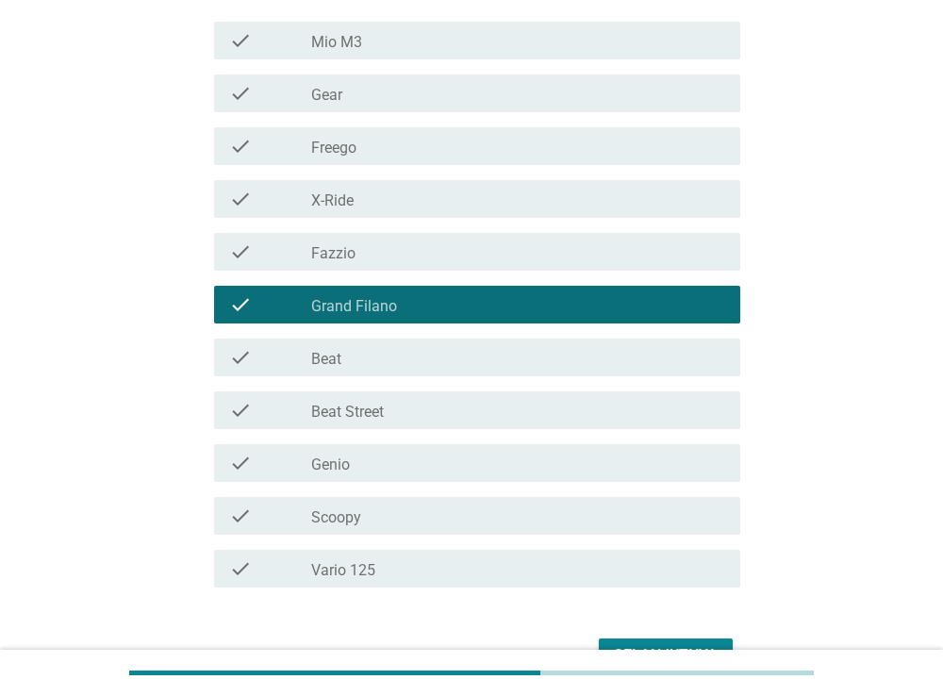
scroll to position [454, 0]
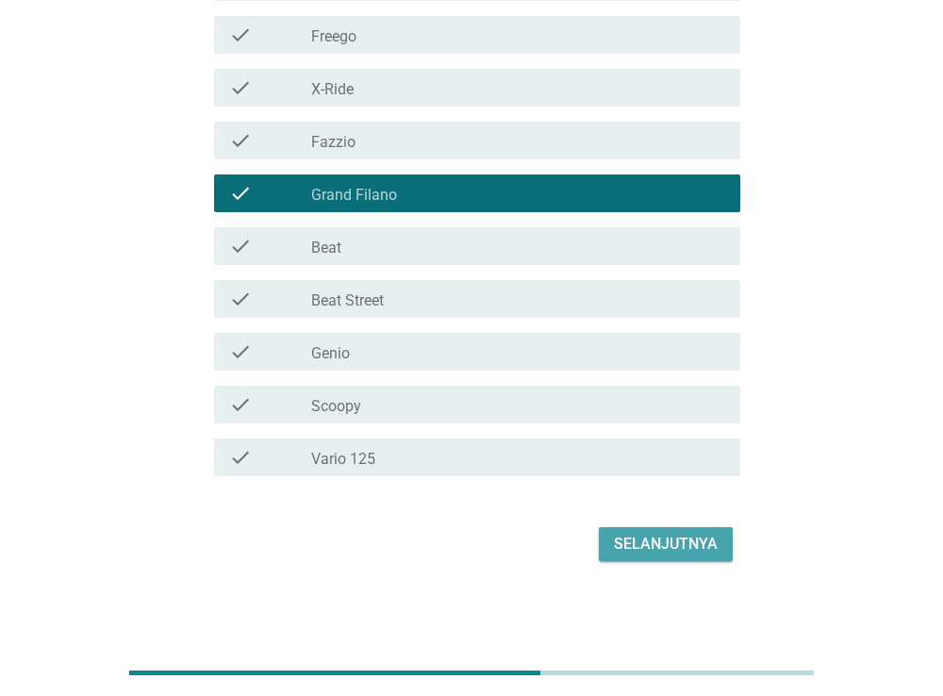
click at [624, 559] on button "Selanjutnya" at bounding box center [666, 544] width 134 height 34
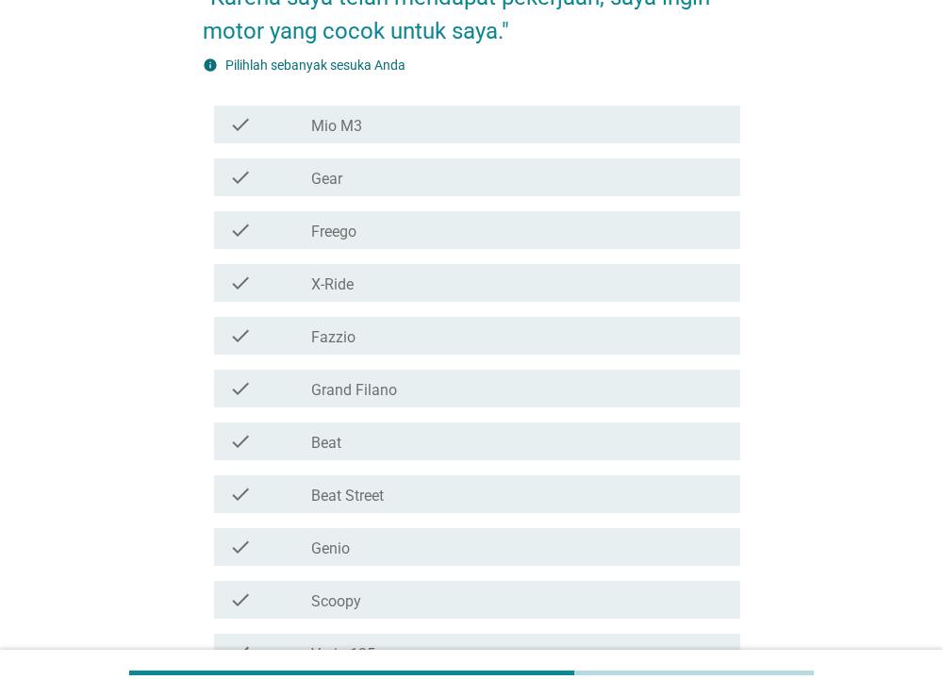
scroll to position [298, 0]
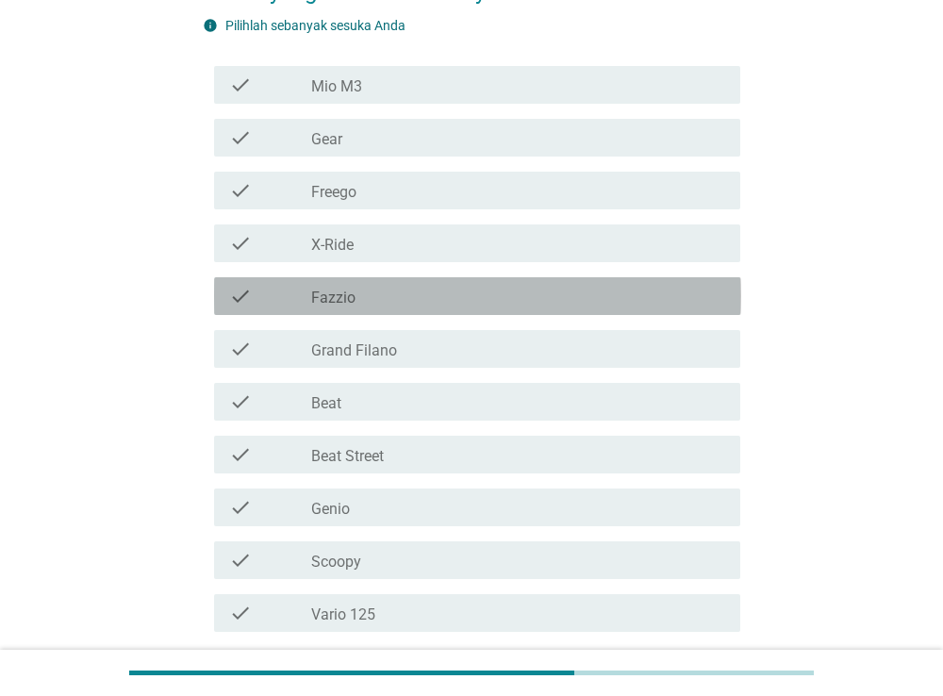
click at [401, 307] on div "check check_box_outline_blank Fazzio" at bounding box center [477, 296] width 527 height 38
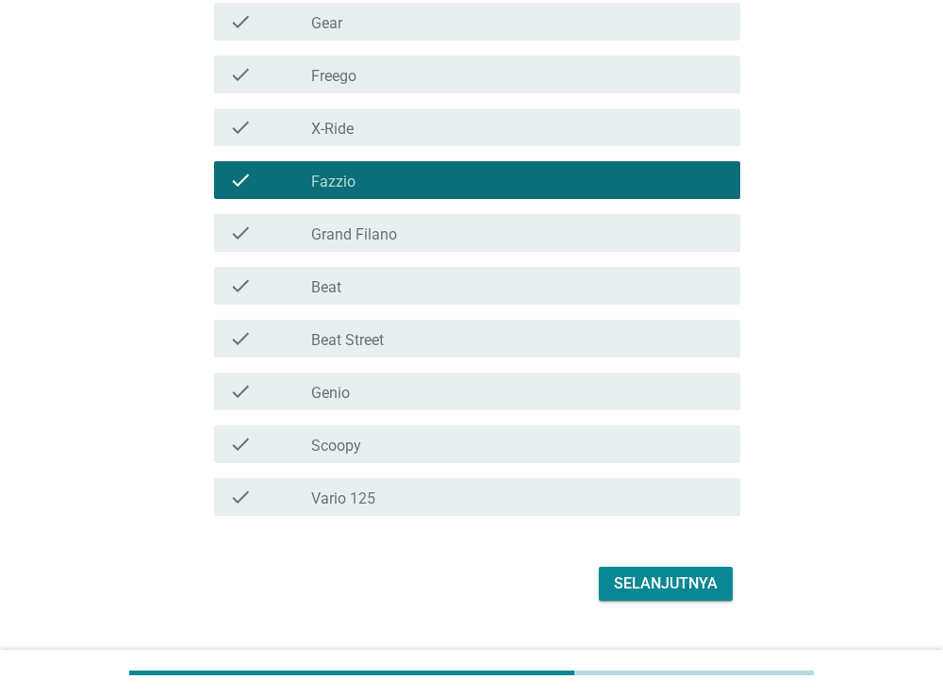
scroll to position [454, 0]
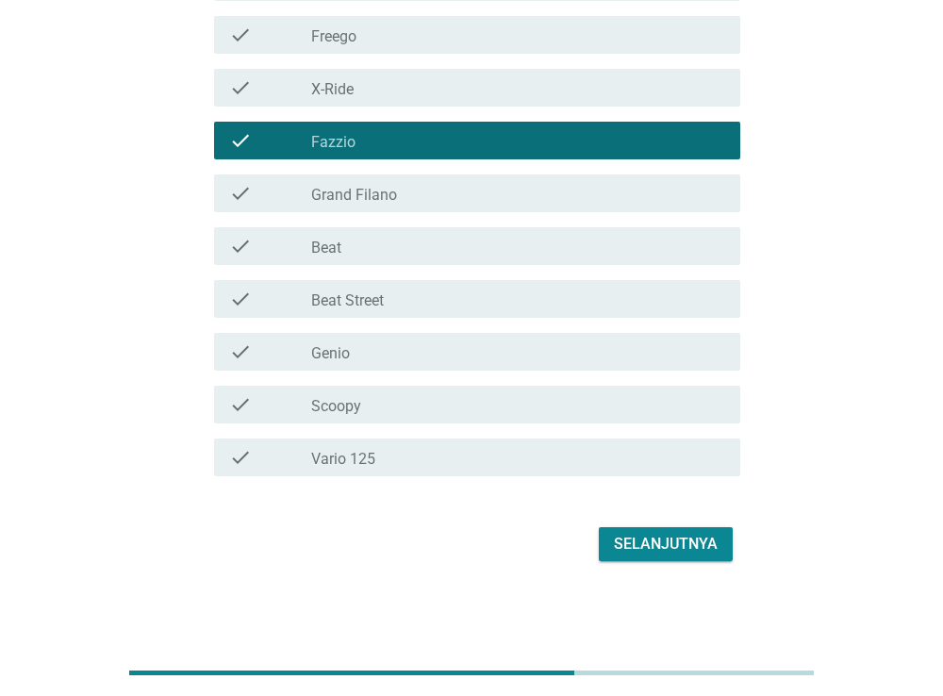
click at [617, 544] on div "Selanjutnya" at bounding box center [666, 544] width 104 height 23
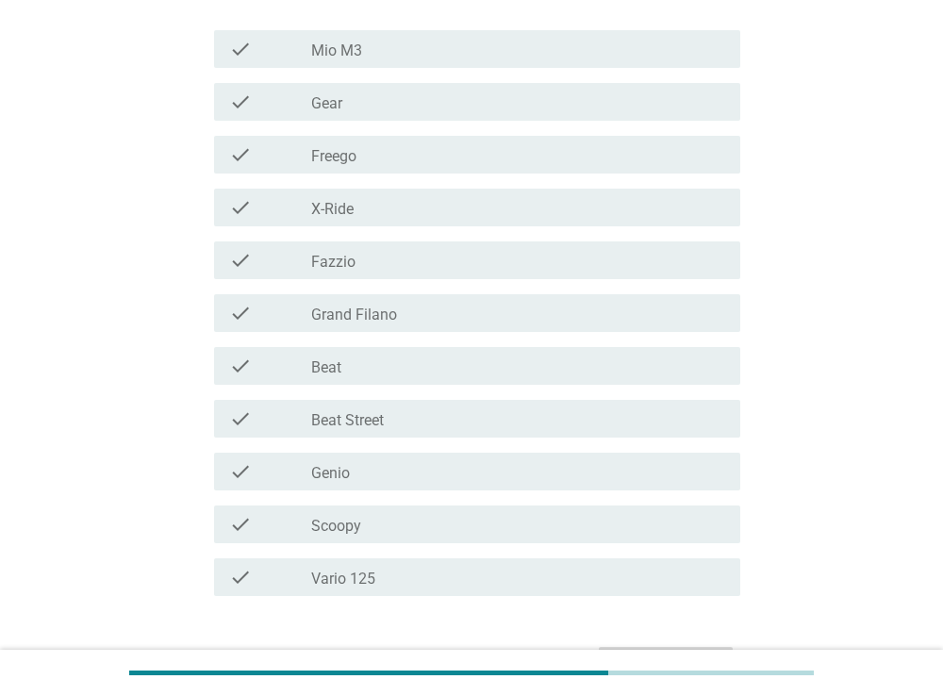
scroll to position [398, 0]
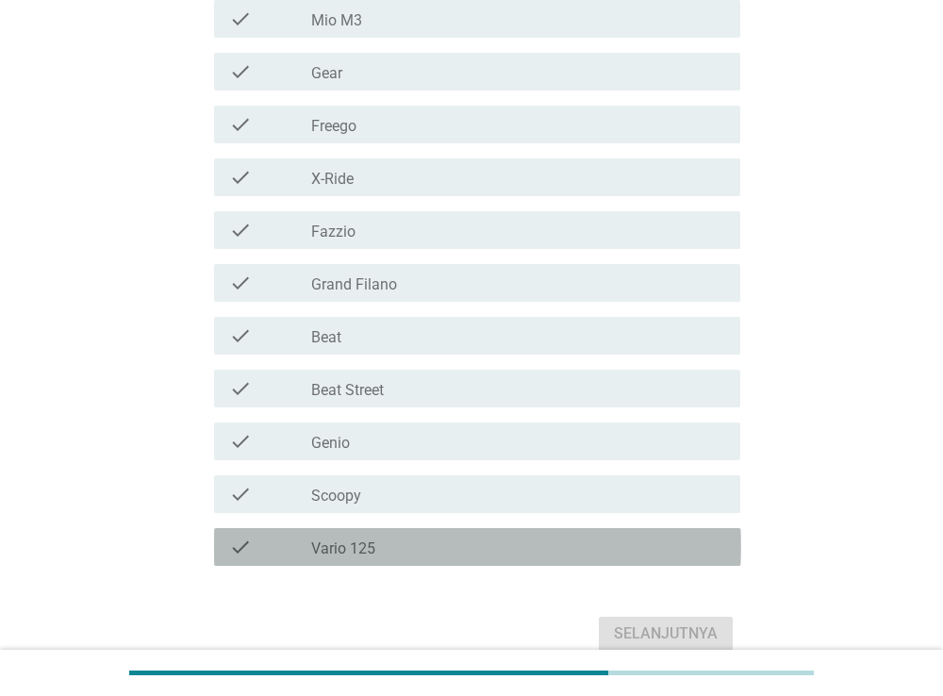
click at [418, 537] on div "check_box_outline_blank Vario 125" at bounding box center [518, 547] width 414 height 23
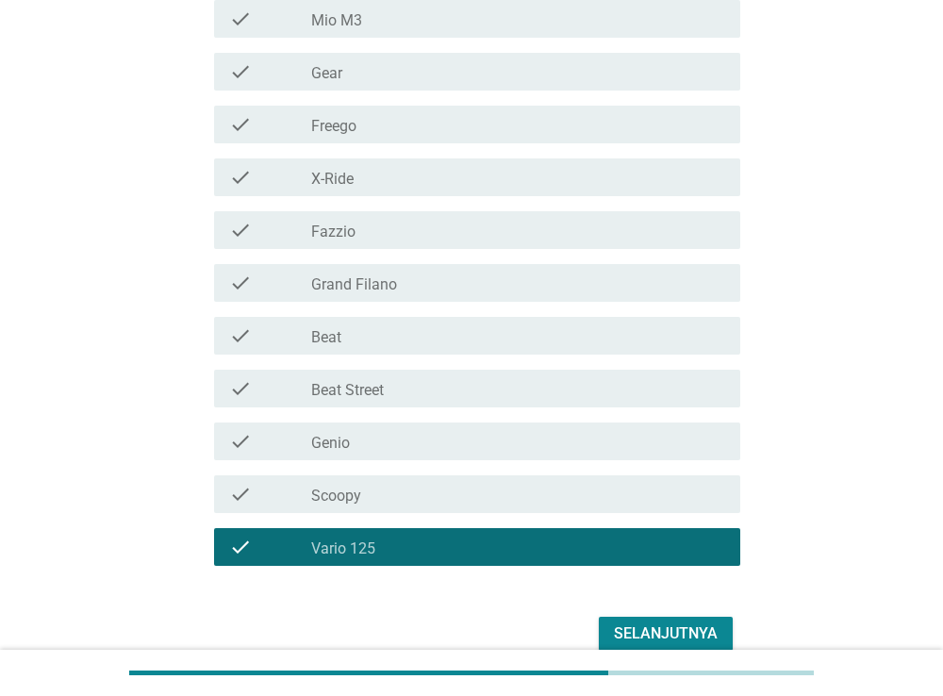
click at [660, 622] on div "Selanjutnya" at bounding box center [666, 633] width 104 height 23
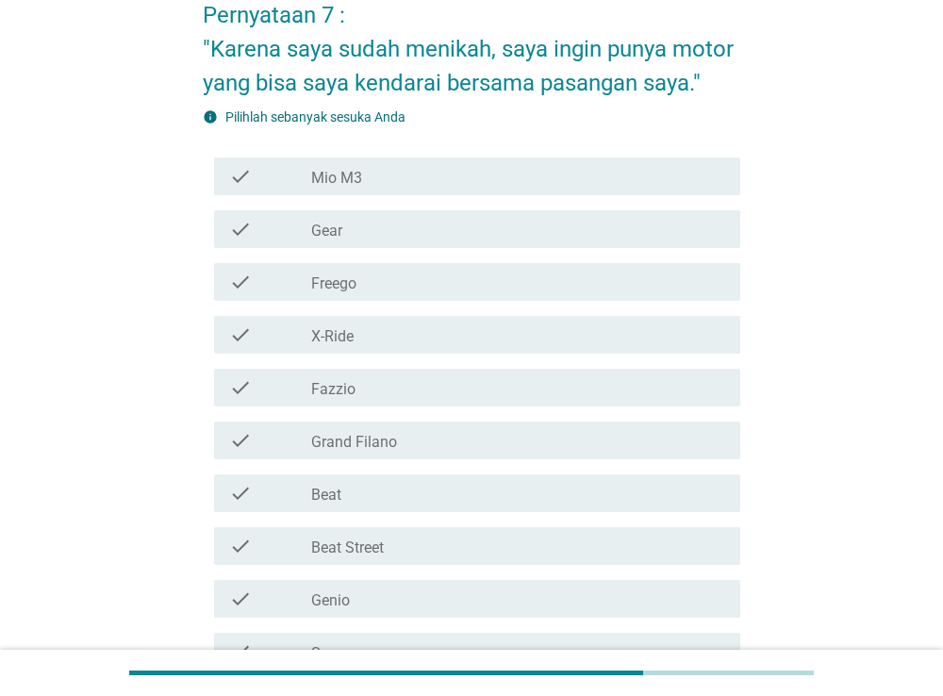
scroll to position [298, 0]
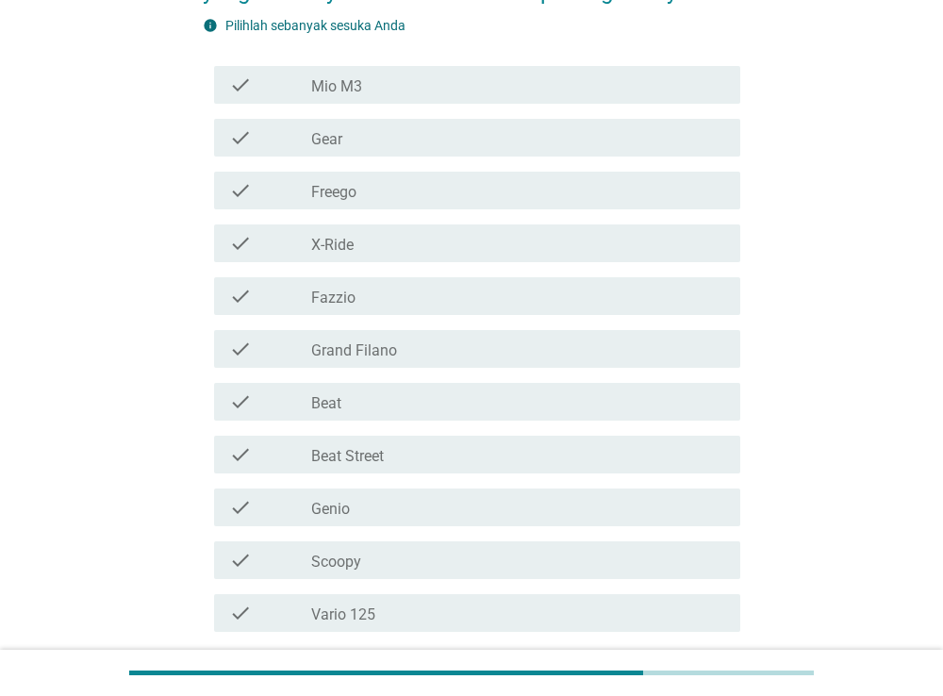
click at [378, 404] on div "check_box_outline_blank Beat" at bounding box center [518, 401] width 414 height 23
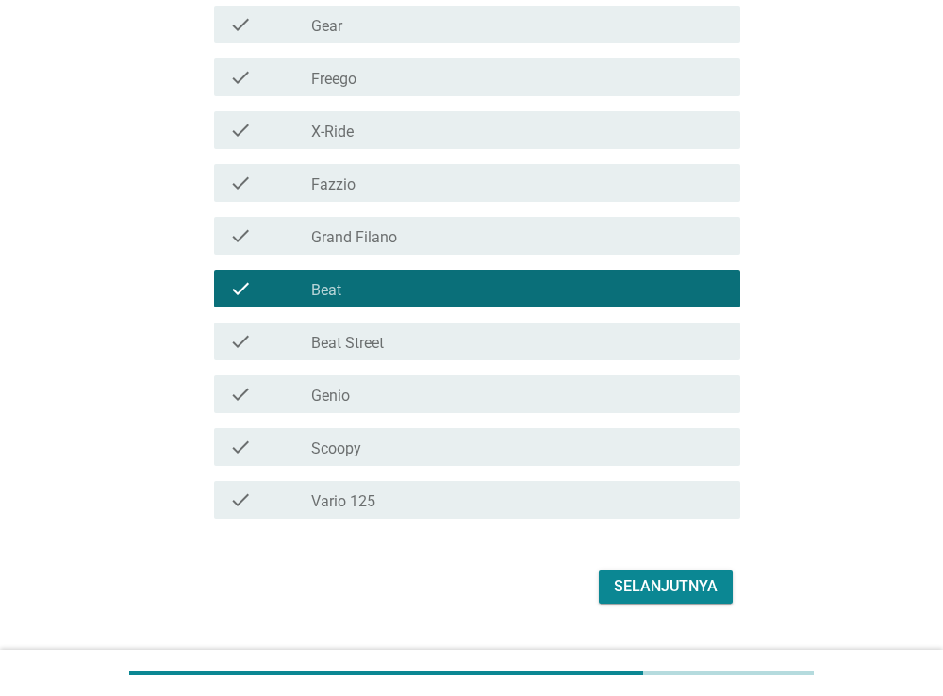
scroll to position [454, 0]
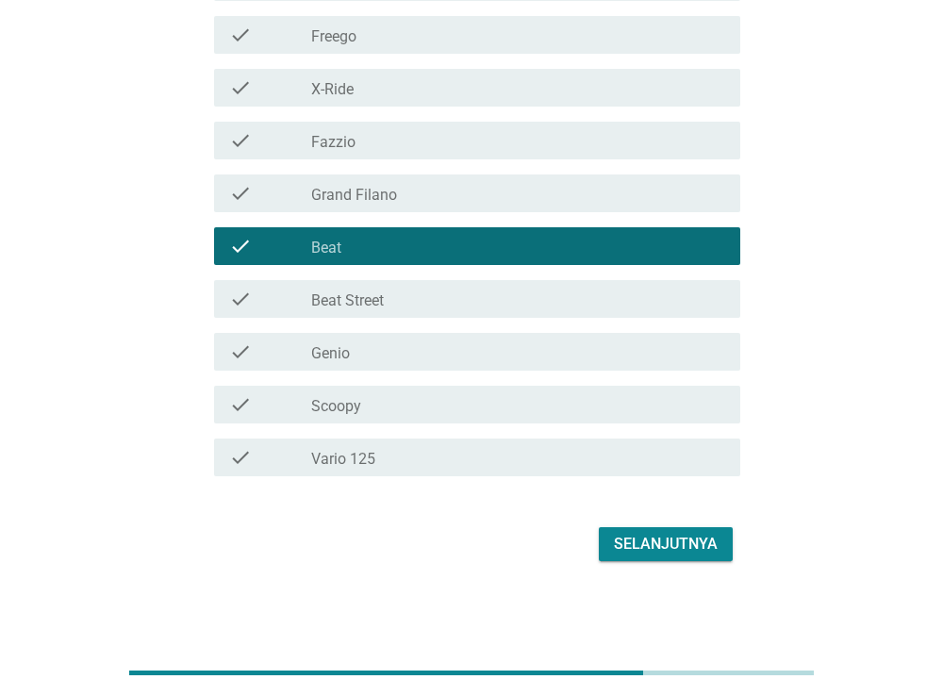
click at [683, 552] on div "Selanjutnya" at bounding box center [666, 544] width 104 height 23
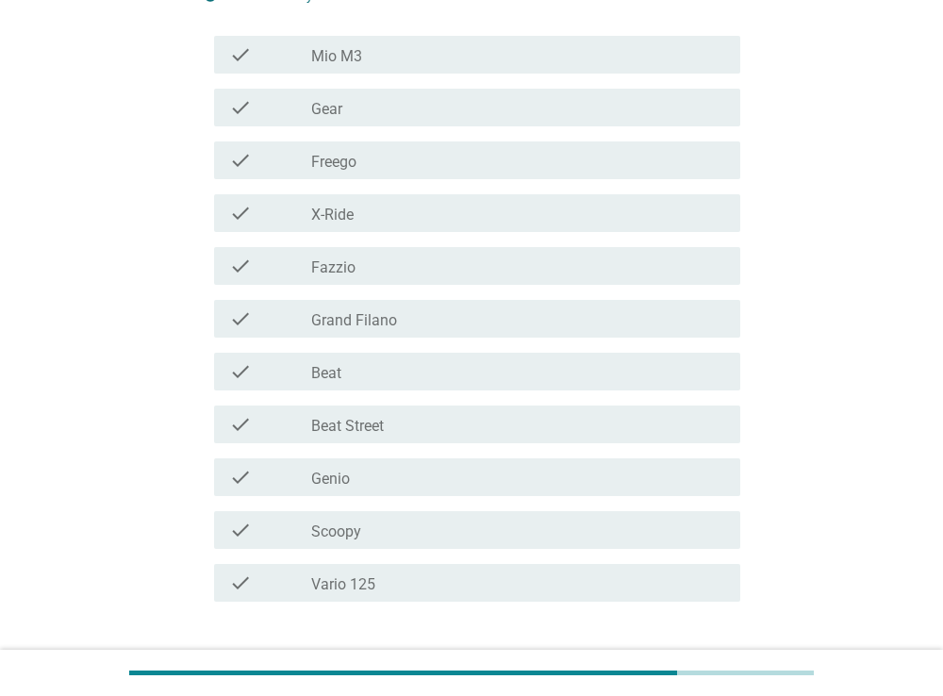
scroll to position [398, 0]
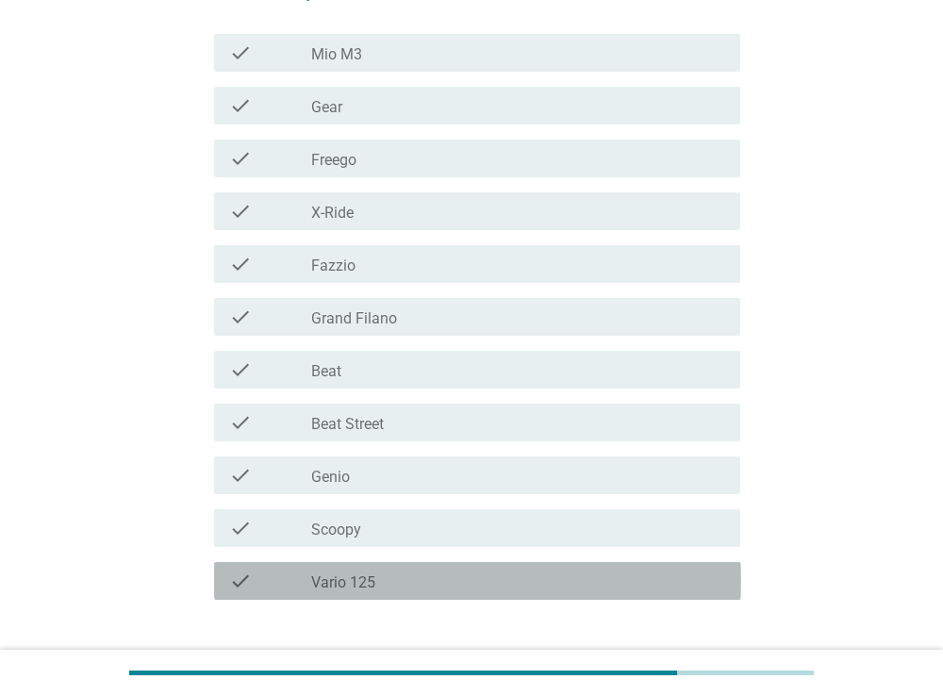
click at [421, 586] on div "check_box_outline_blank Vario 125" at bounding box center [518, 580] width 414 height 23
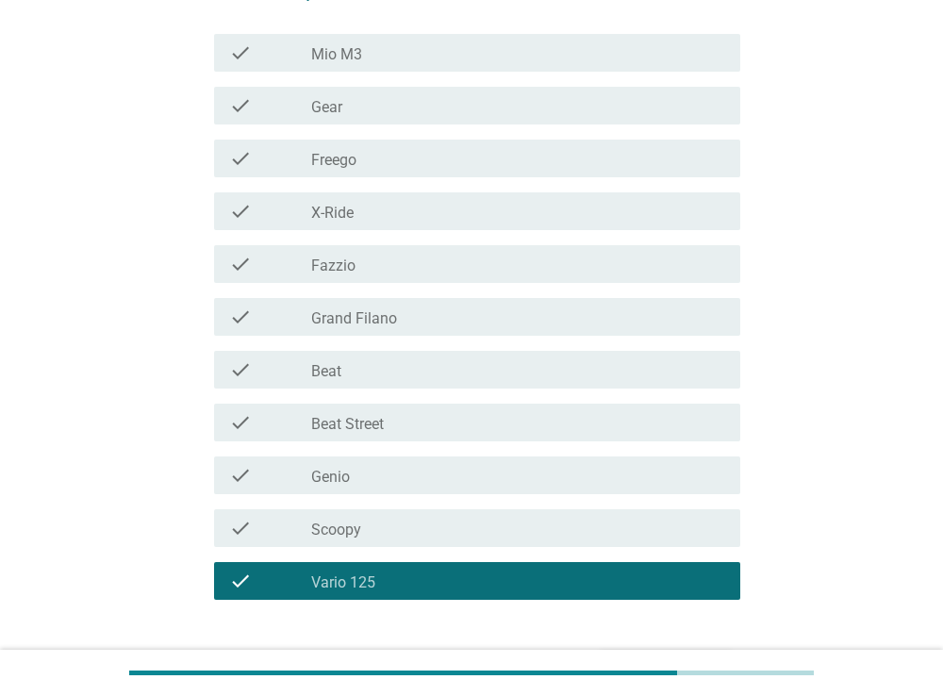
scroll to position [521, 0]
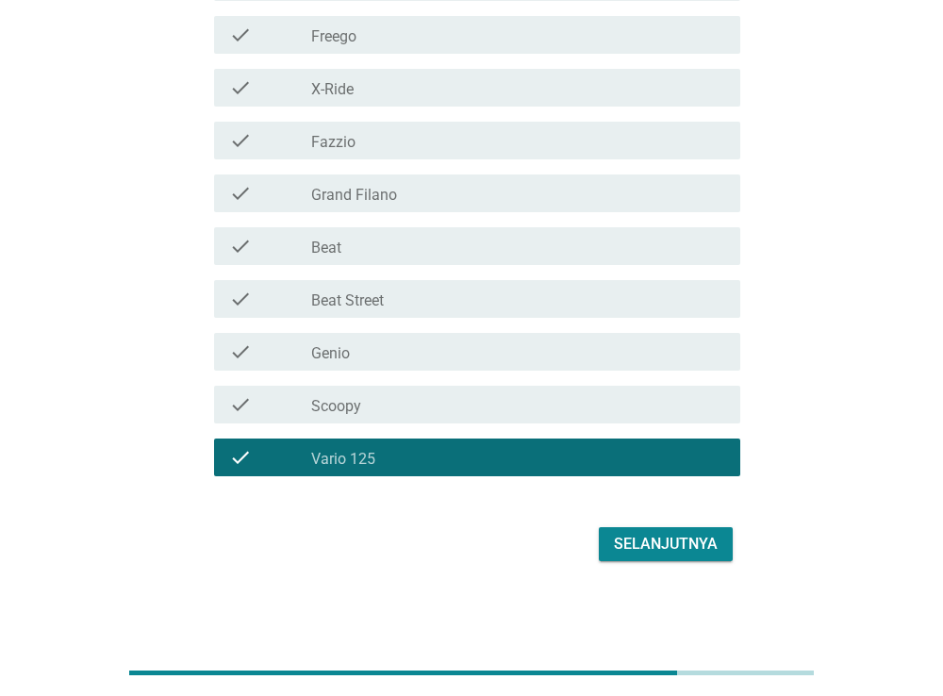
click at [624, 543] on div "Selanjutnya" at bounding box center [666, 544] width 104 height 23
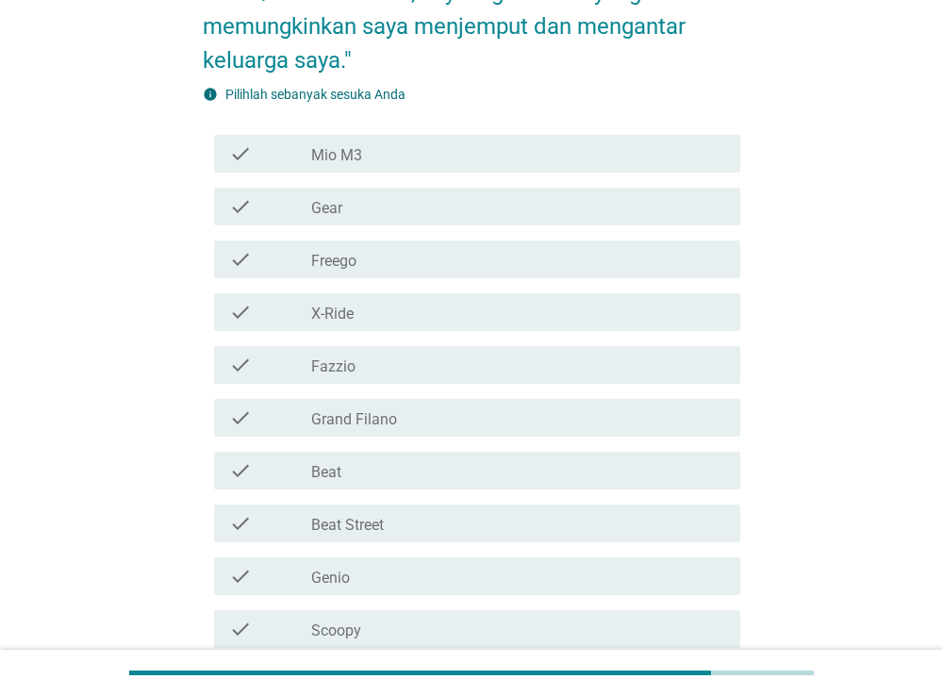
scroll to position [298, 0]
click at [431, 353] on div "check_box_outline_blank Fazzio" at bounding box center [518, 364] width 414 height 23
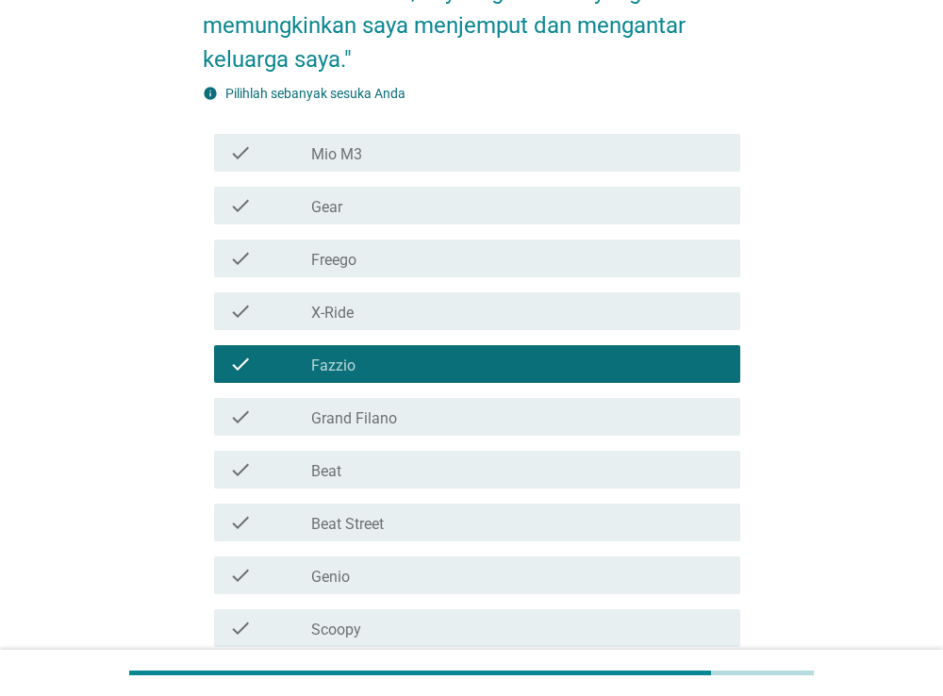
scroll to position [487, 0]
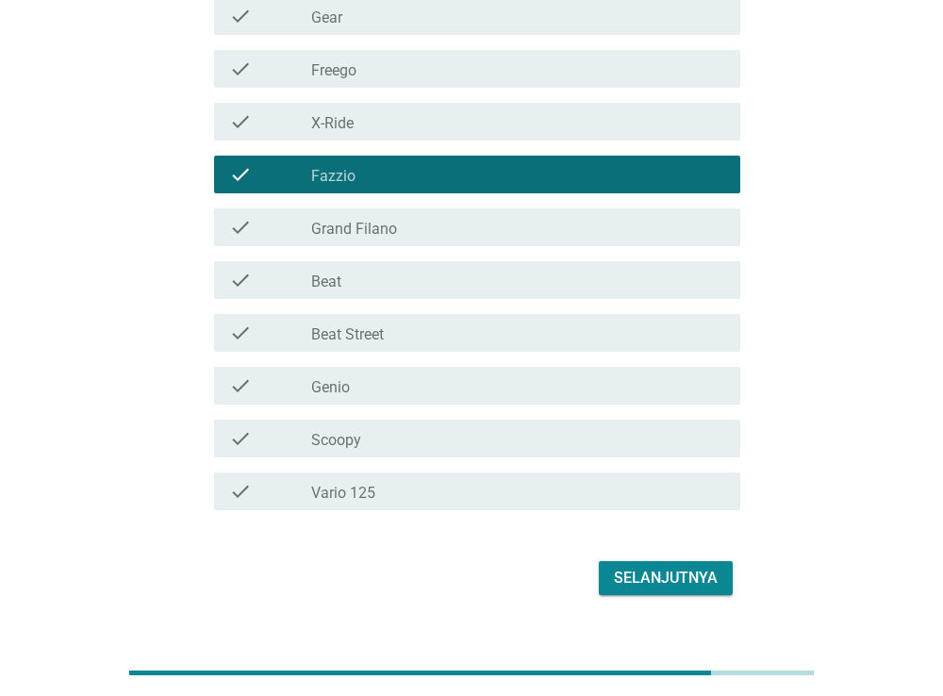
click at [647, 561] on button "Selanjutnya" at bounding box center [666, 578] width 134 height 34
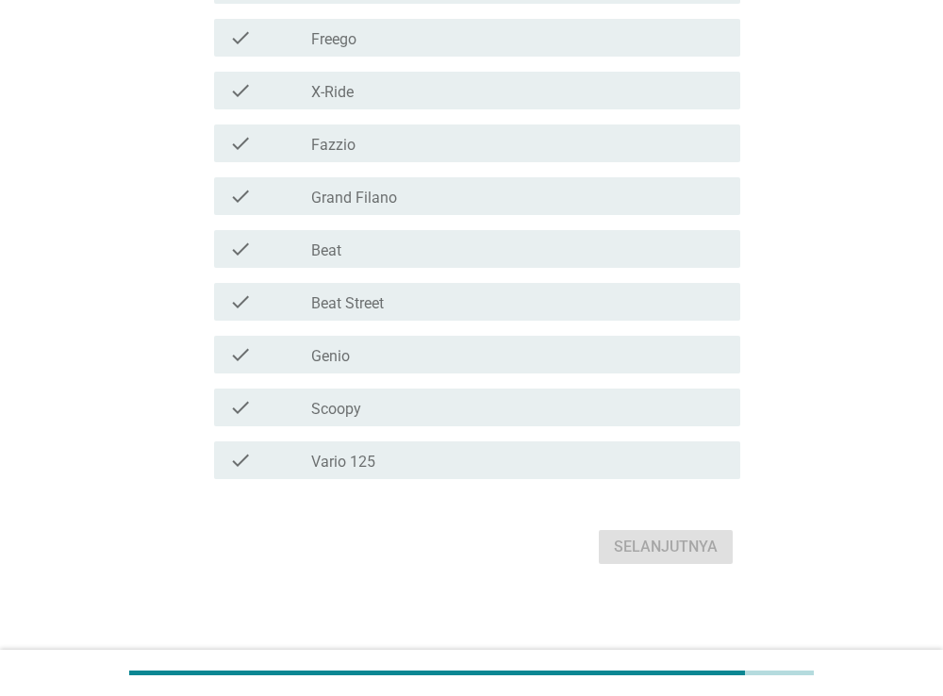
scroll to position [454, 0]
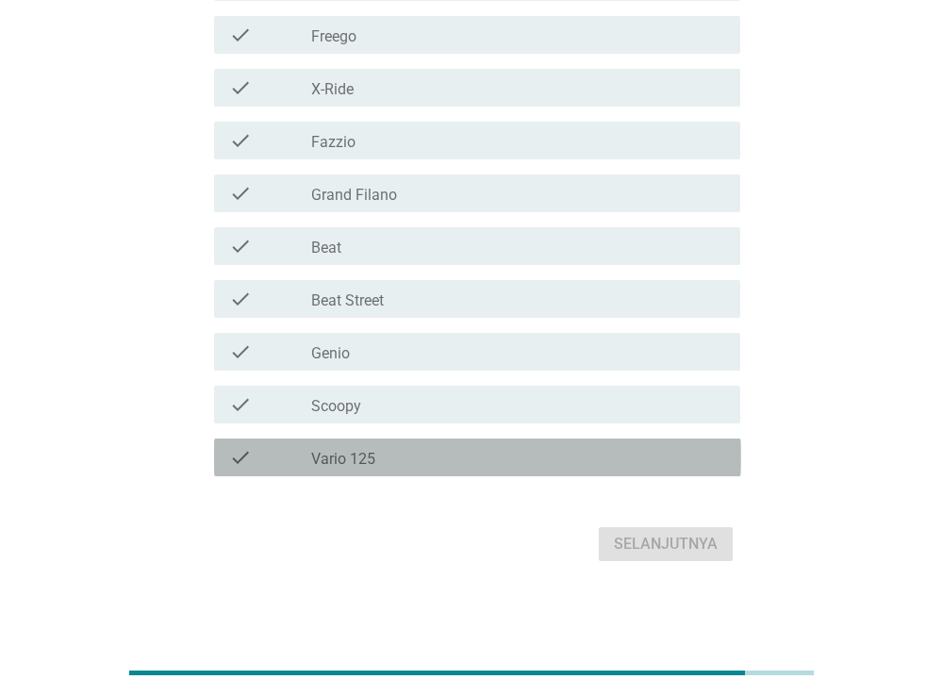
click at [427, 443] on div "check check_box_outline_blank Vario 125" at bounding box center [477, 457] width 527 height 38
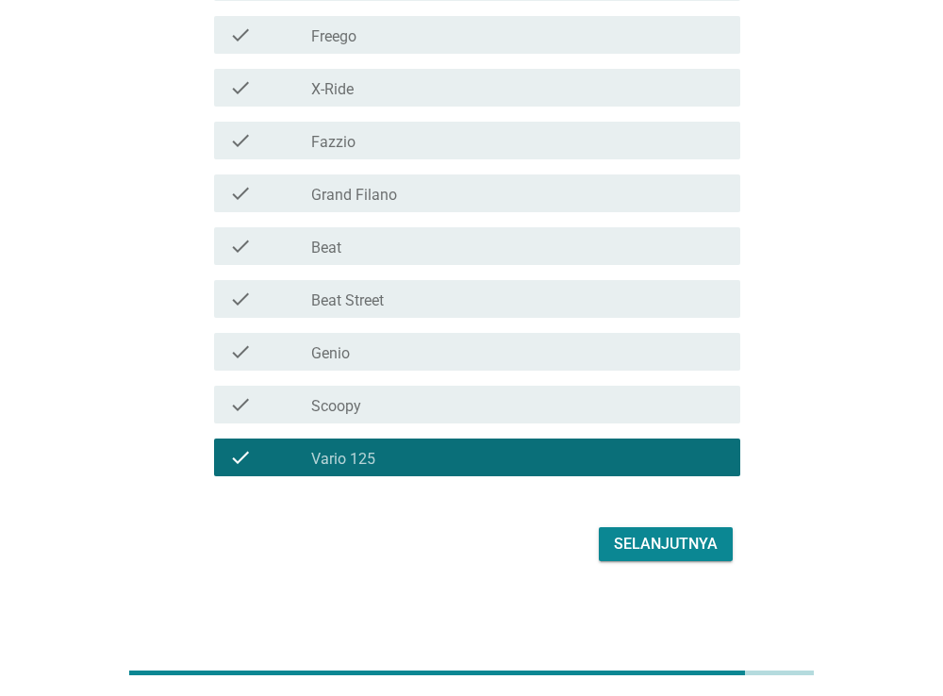
click at [641, 533] on div "Selanjutnya" at bounding box center [666, 544] width 104 height 23
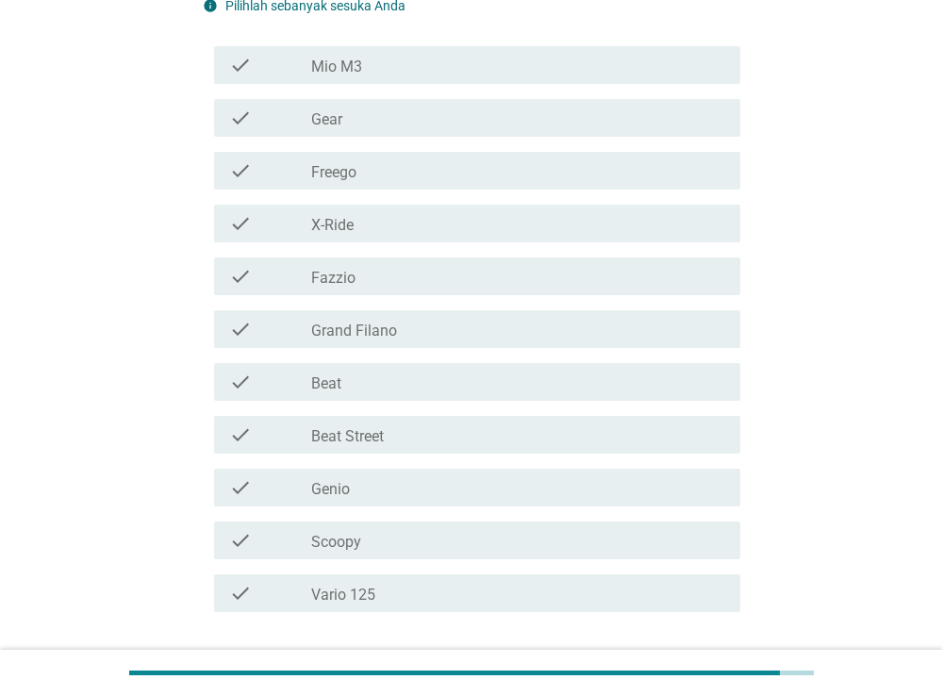
scroll to position [298, 0]
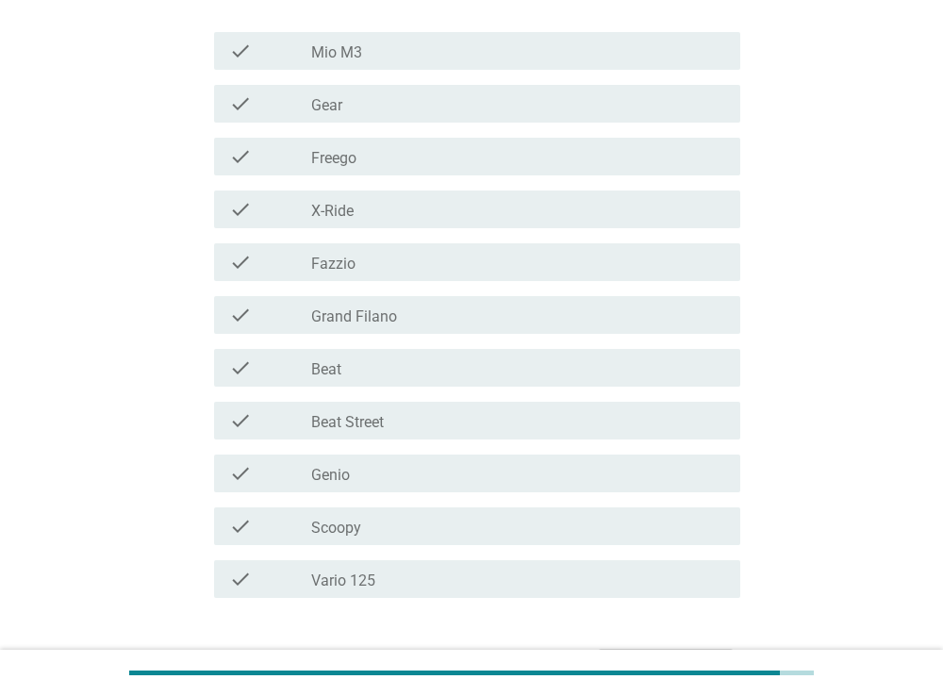
click at [430, 599] on div "check check_box_outline_blank Vario 125" at bounding box center [472, 579] width 538 height 53
click at [430, 581] on div "check_box_outline_blank Vario 125" at bounding box center [518, 579] width 414 height 23
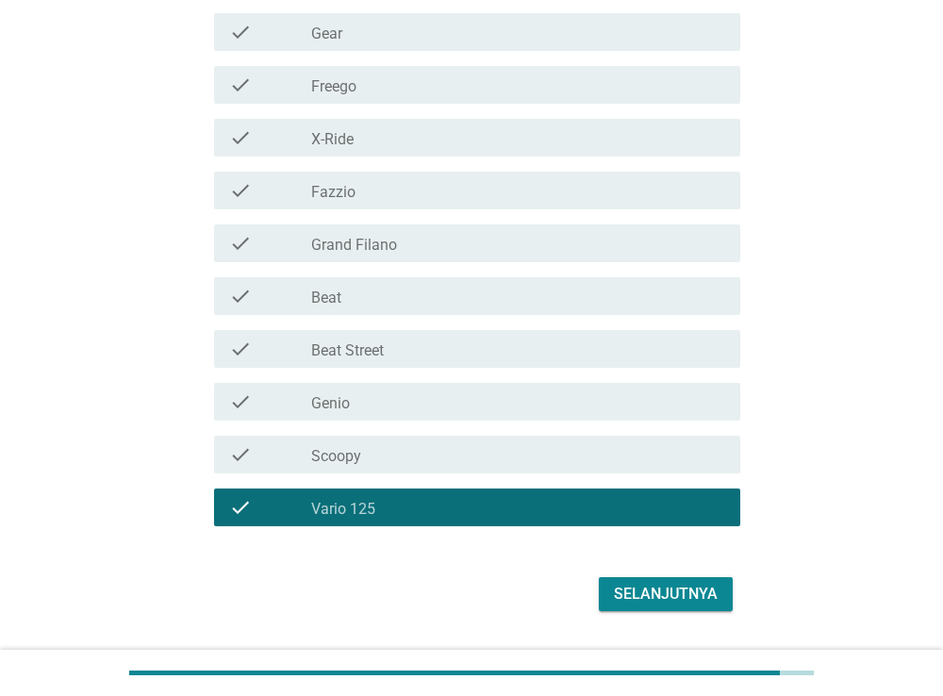
scroll to position [420, 0]
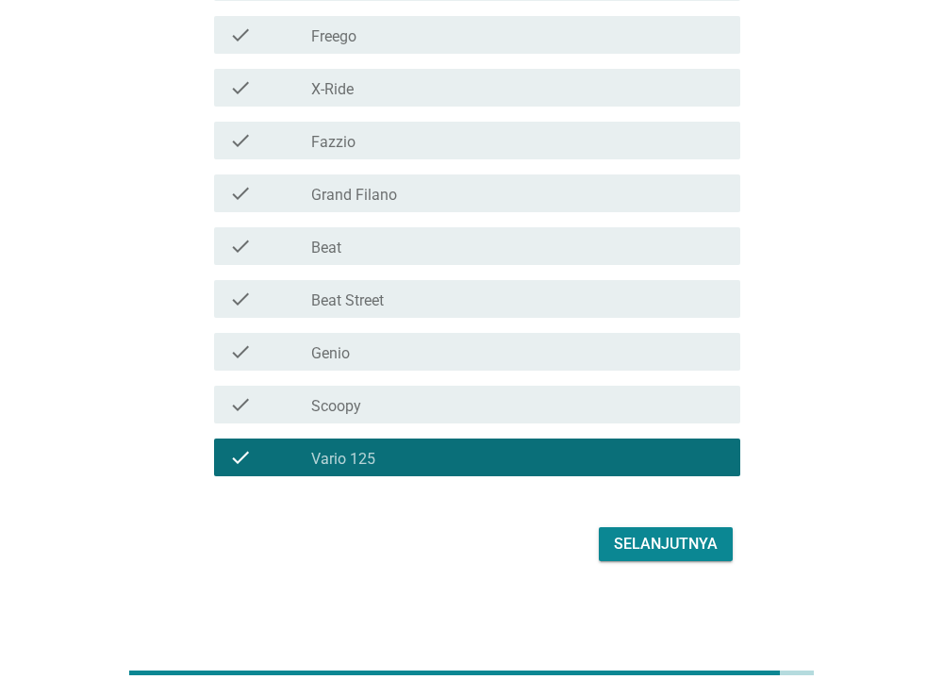
click at [628, 556] on button "Selanjutnya" at bounding box center [666, 544] width 134 height 34
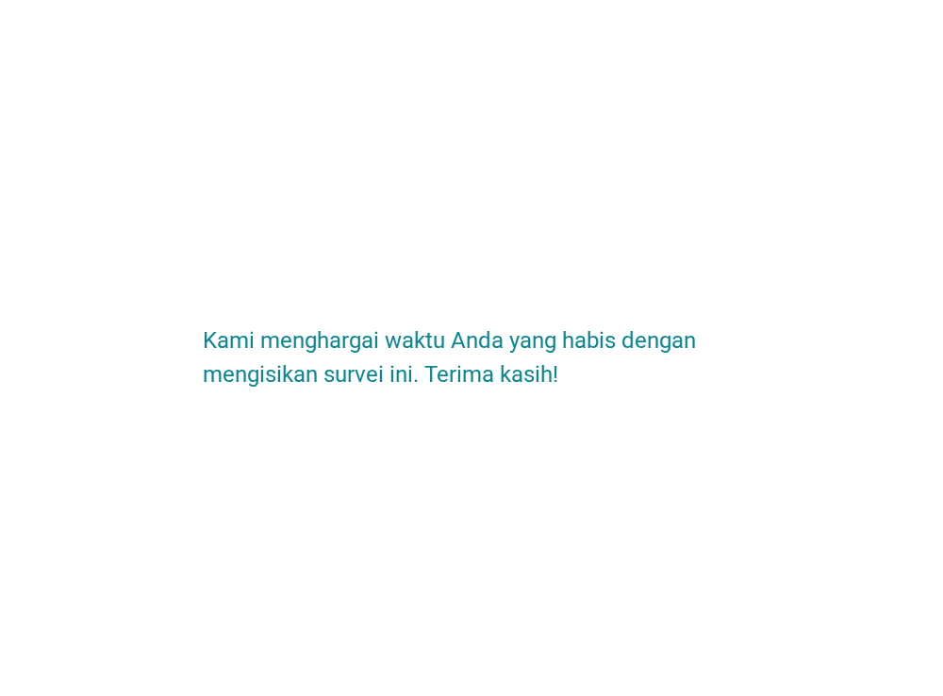
scroll to position [0, 0]
